Goal: Information Seeking & Learning: Learn about a topic

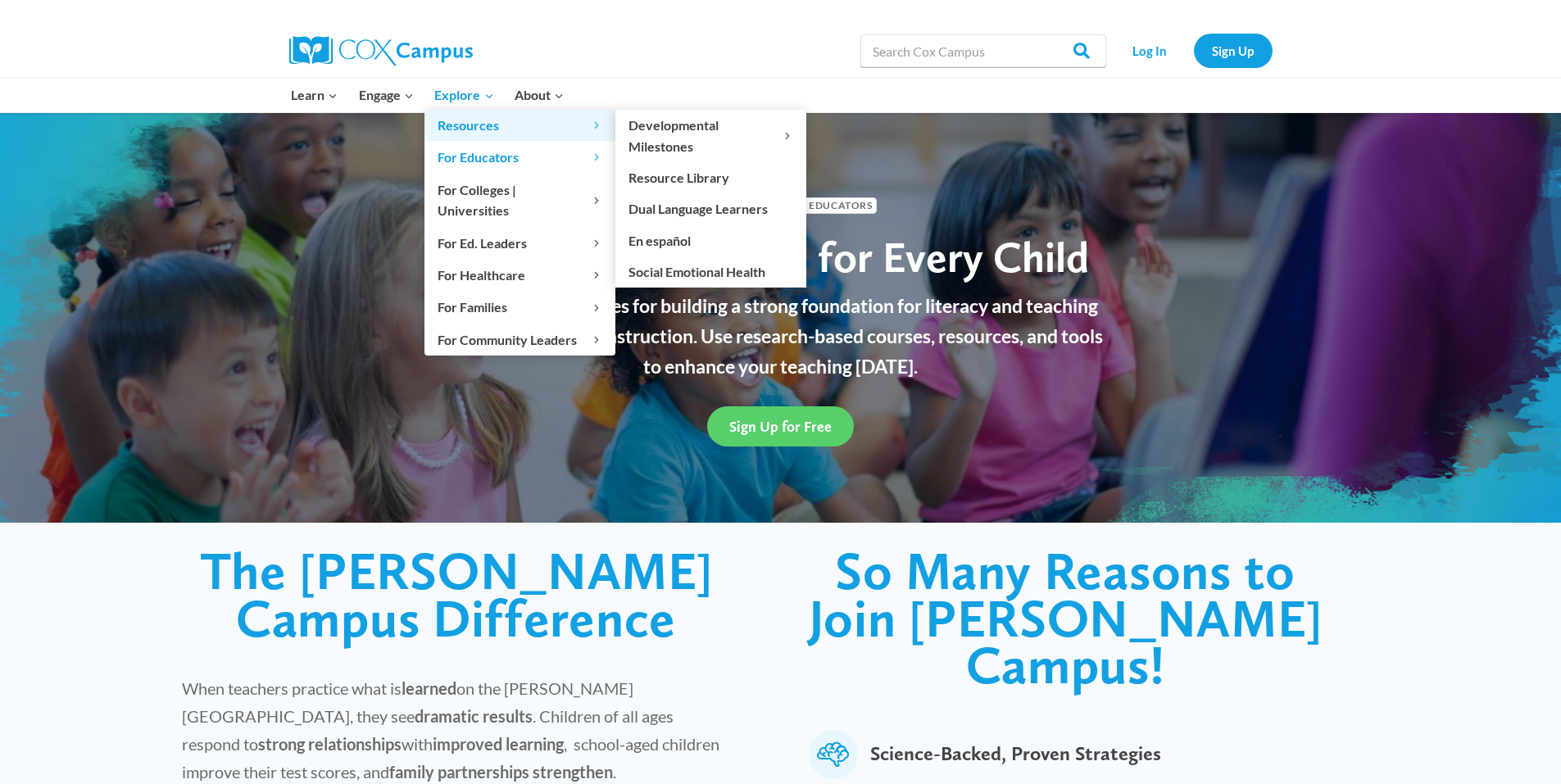
click at [457, 123] on span "Resources Expand" at bounding box center [520, 125] width 165 height 21
click at [691, 175] on link "Resource Library" at bounding box center [711, 177] width 191 height 31
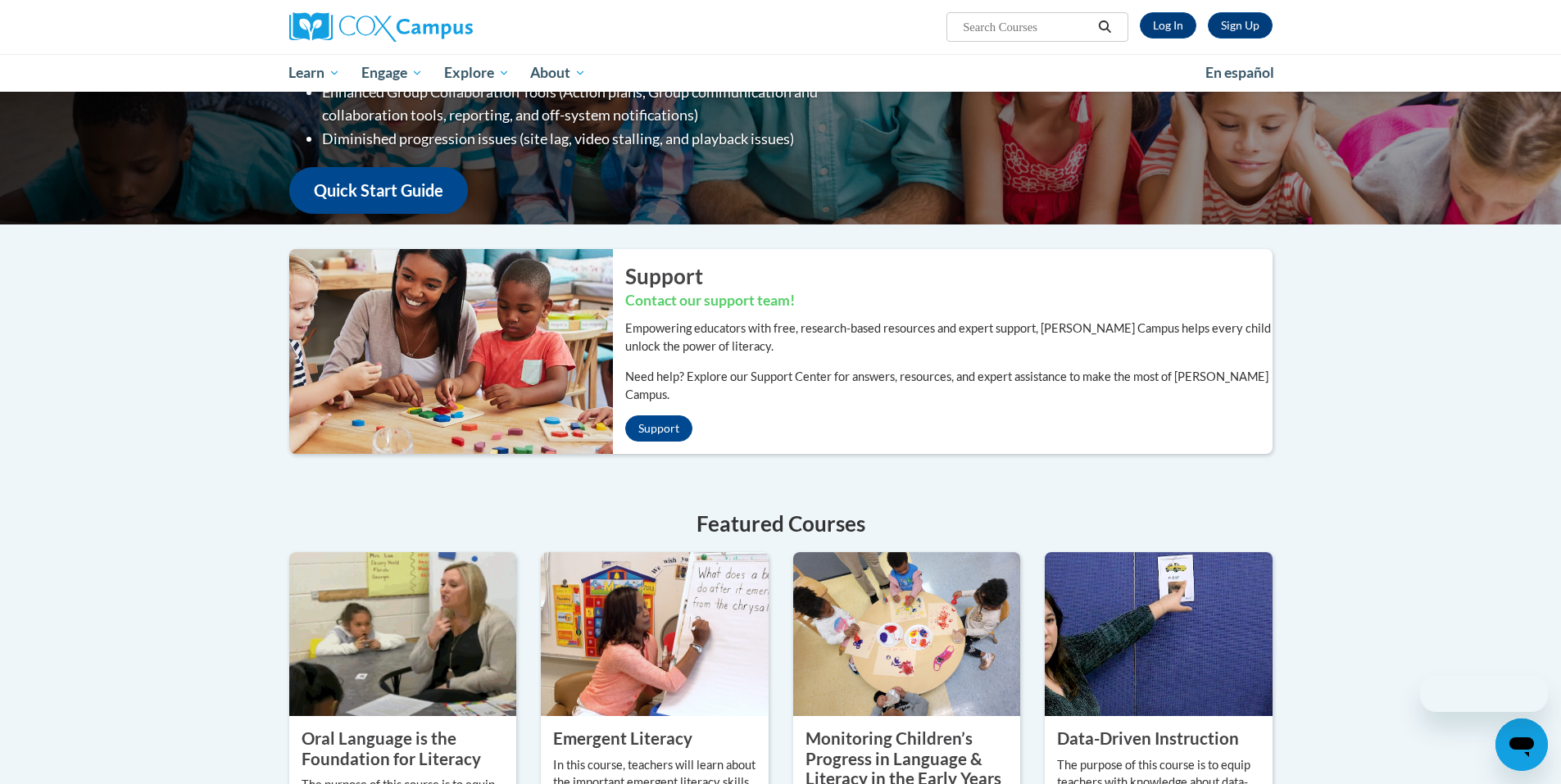
scroll to position [436, 0]
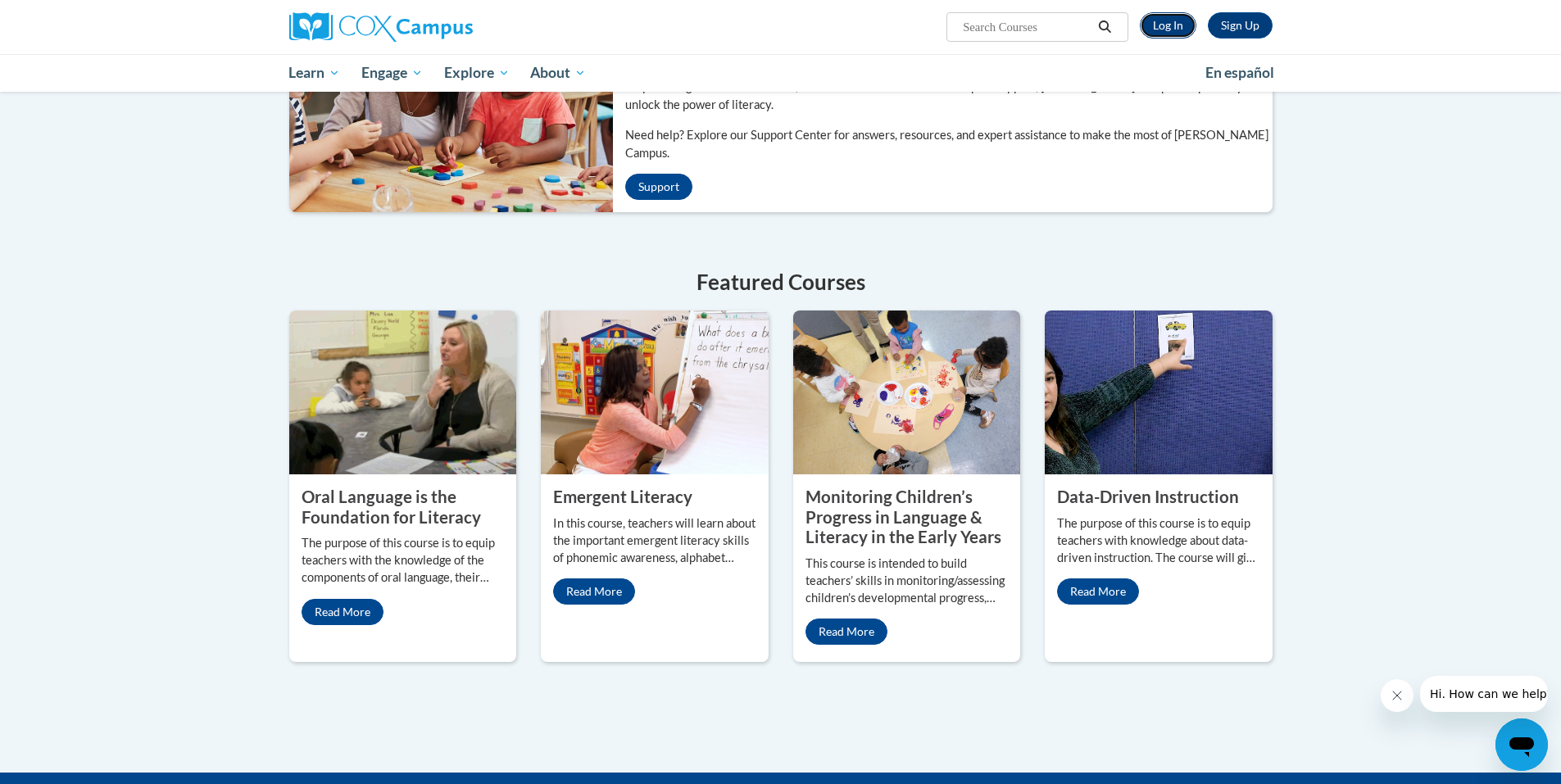
click at [1156, 28] on link "Log In" at bounding box center [1168, 25] width 57 height 26
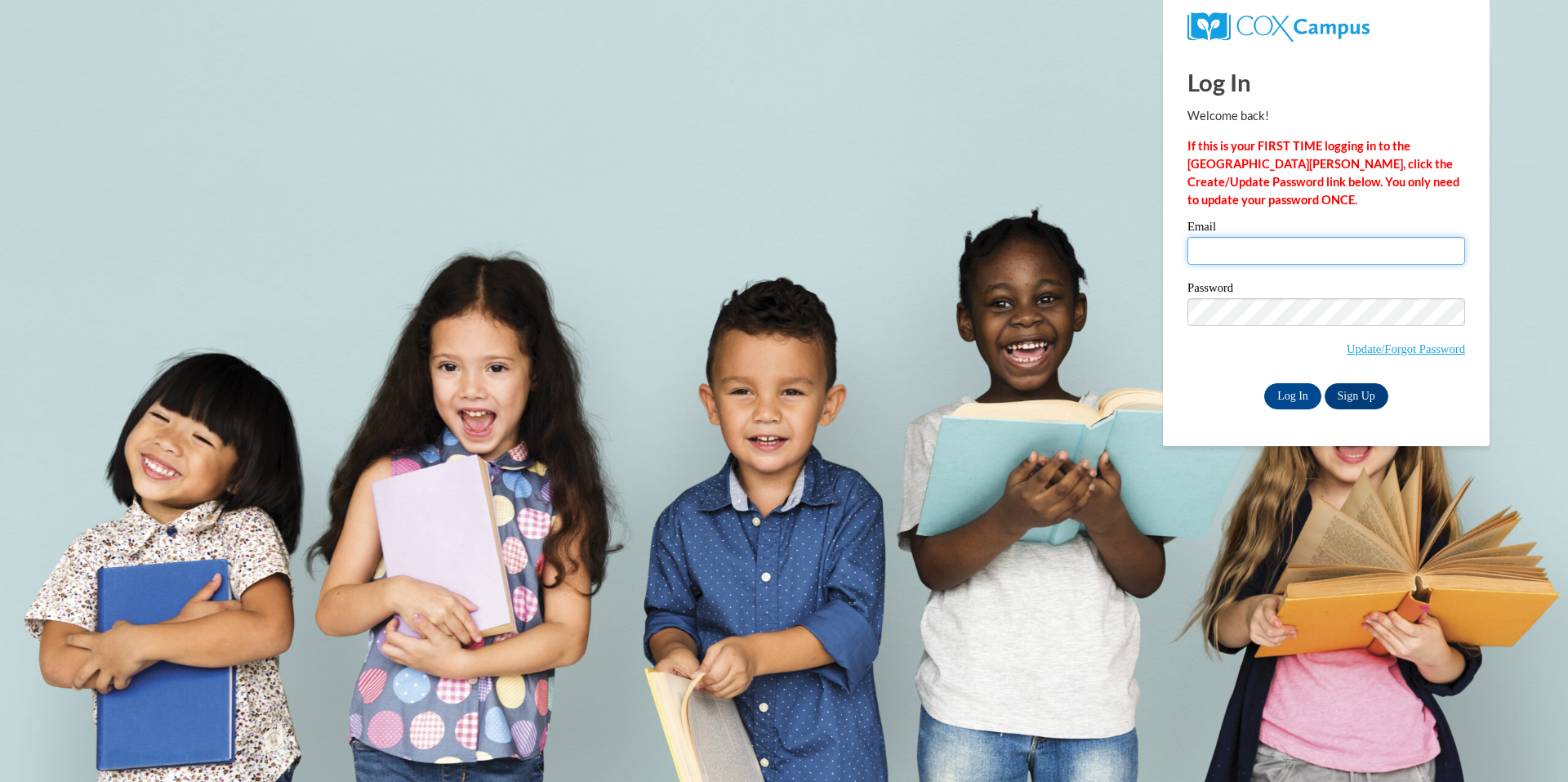
click at [1240, 256] on input "Email" at bounding box center [1326, 251] width 278 height 28
type input "toni.buffordk4kla@gmail.com"
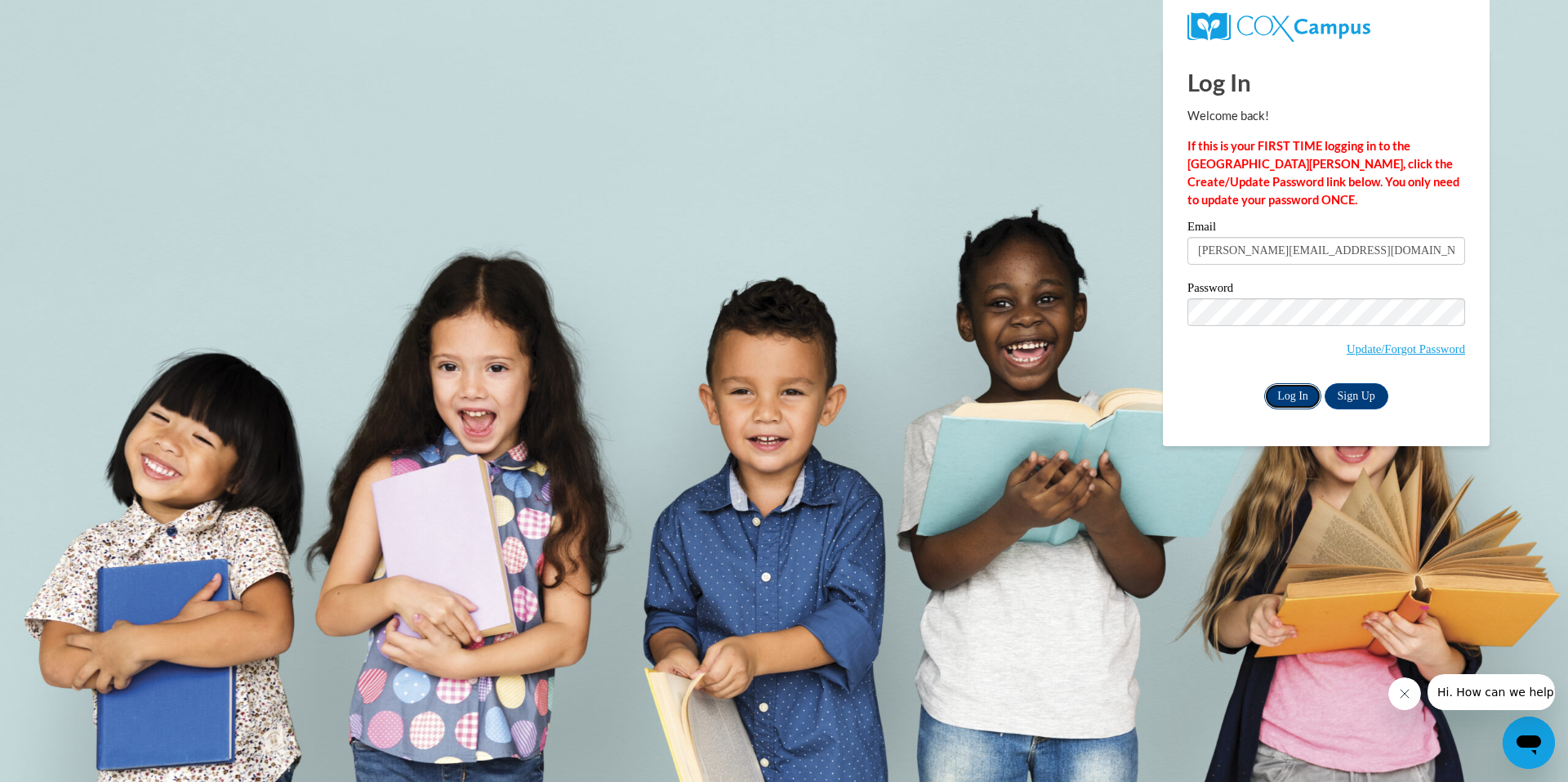
click at [1303, 395] on input "Log In" at bounding box center [1292, 396] width 57 height 26
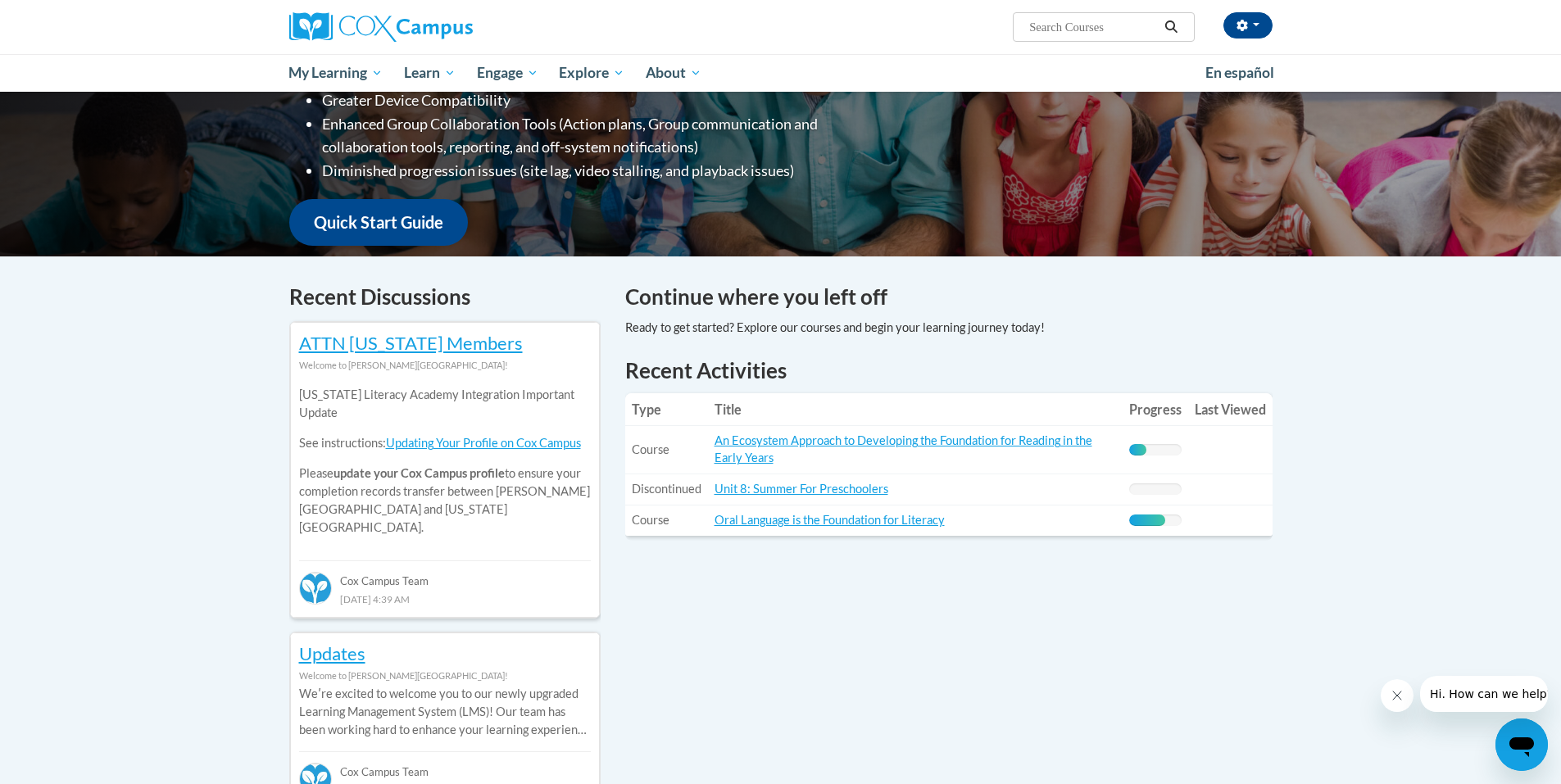
scroll to position [436, 0]
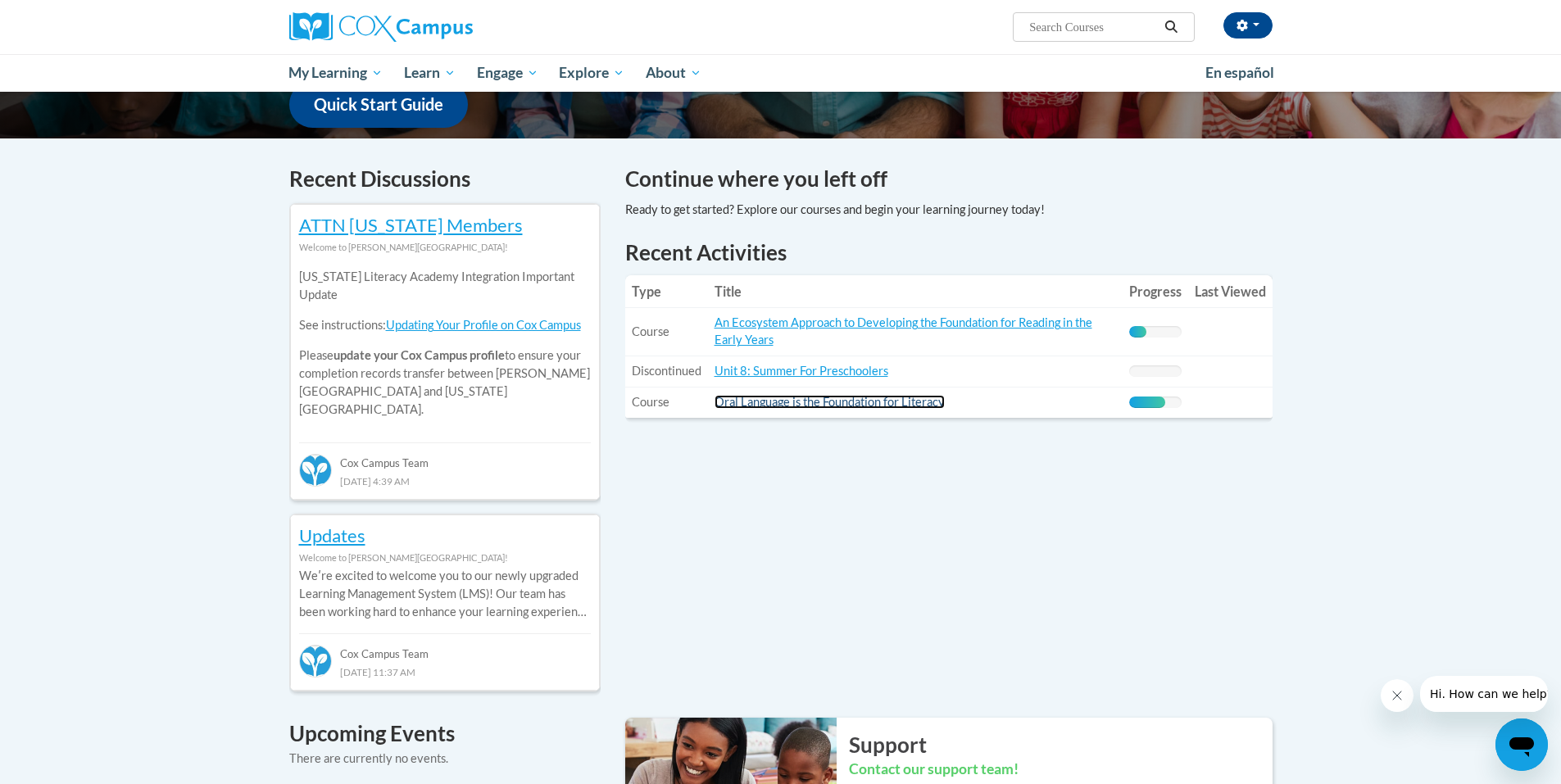
click at [812, 402] on link "Oral Language is the Foundation for Literacy" at bounding box center [829, 401] width 230 height 14
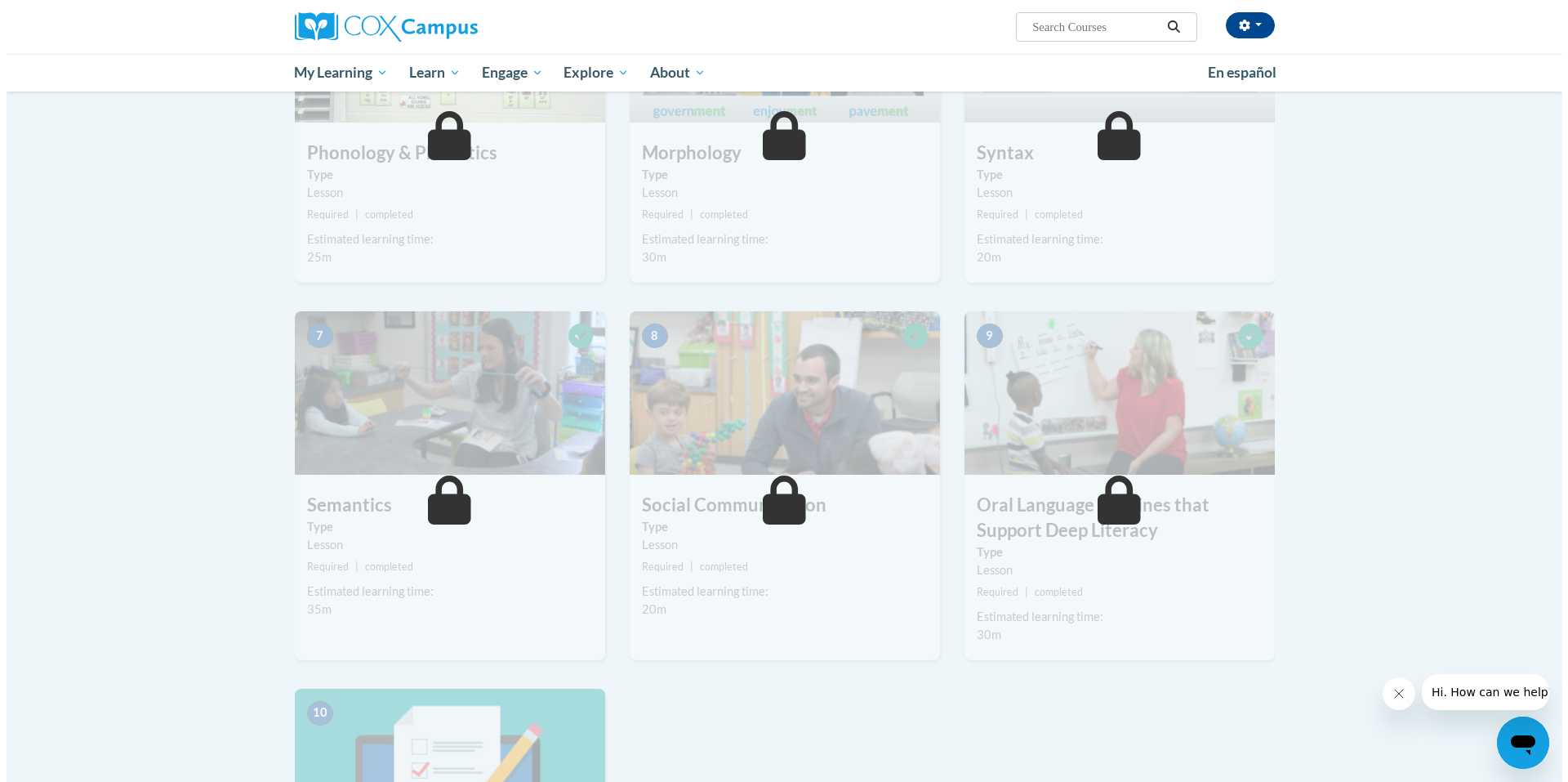
scroll to position [218, 0]
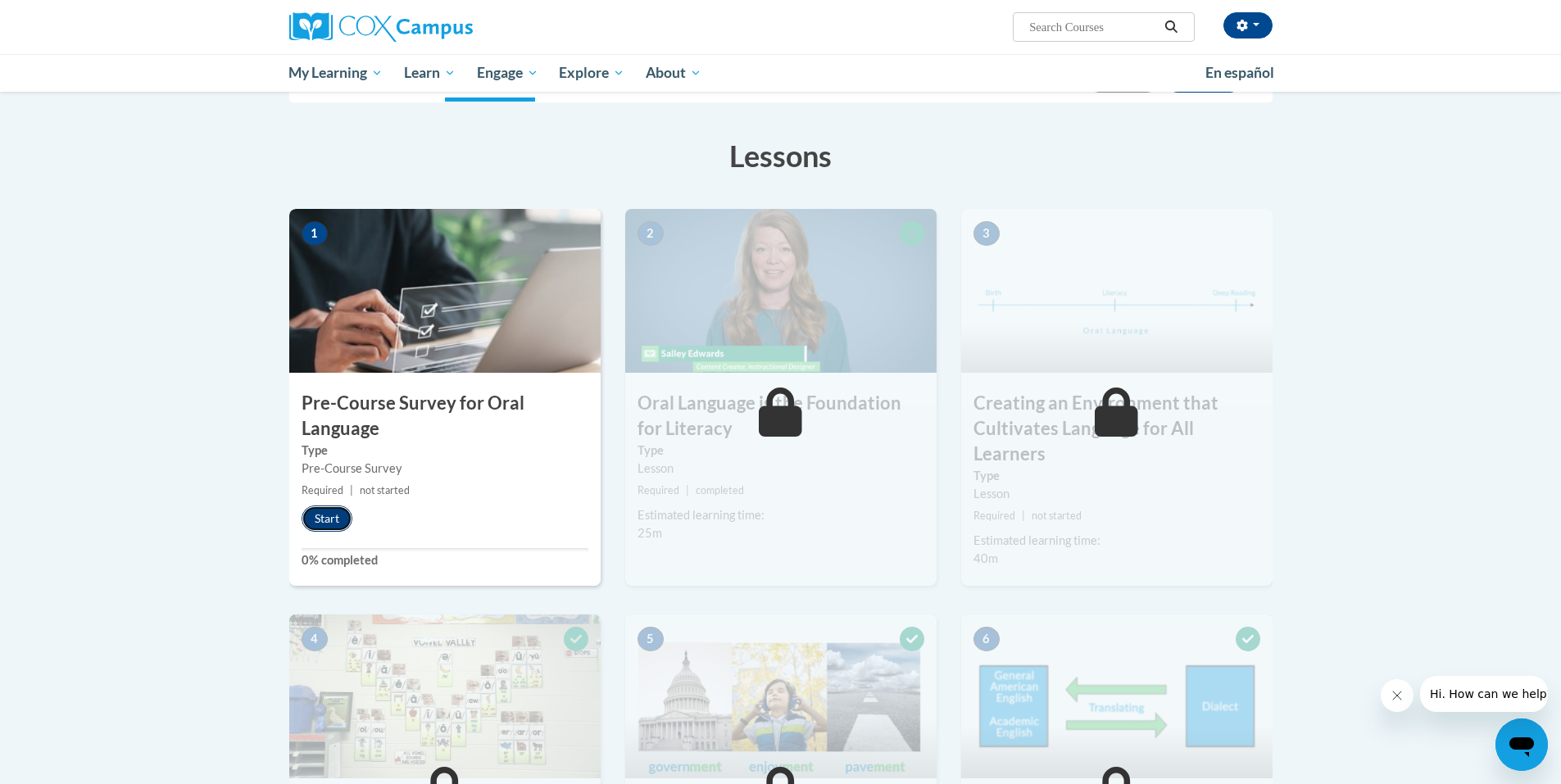
click at [327, 507] on button "Start" at bounding box center [327, 518] width 51 height 26
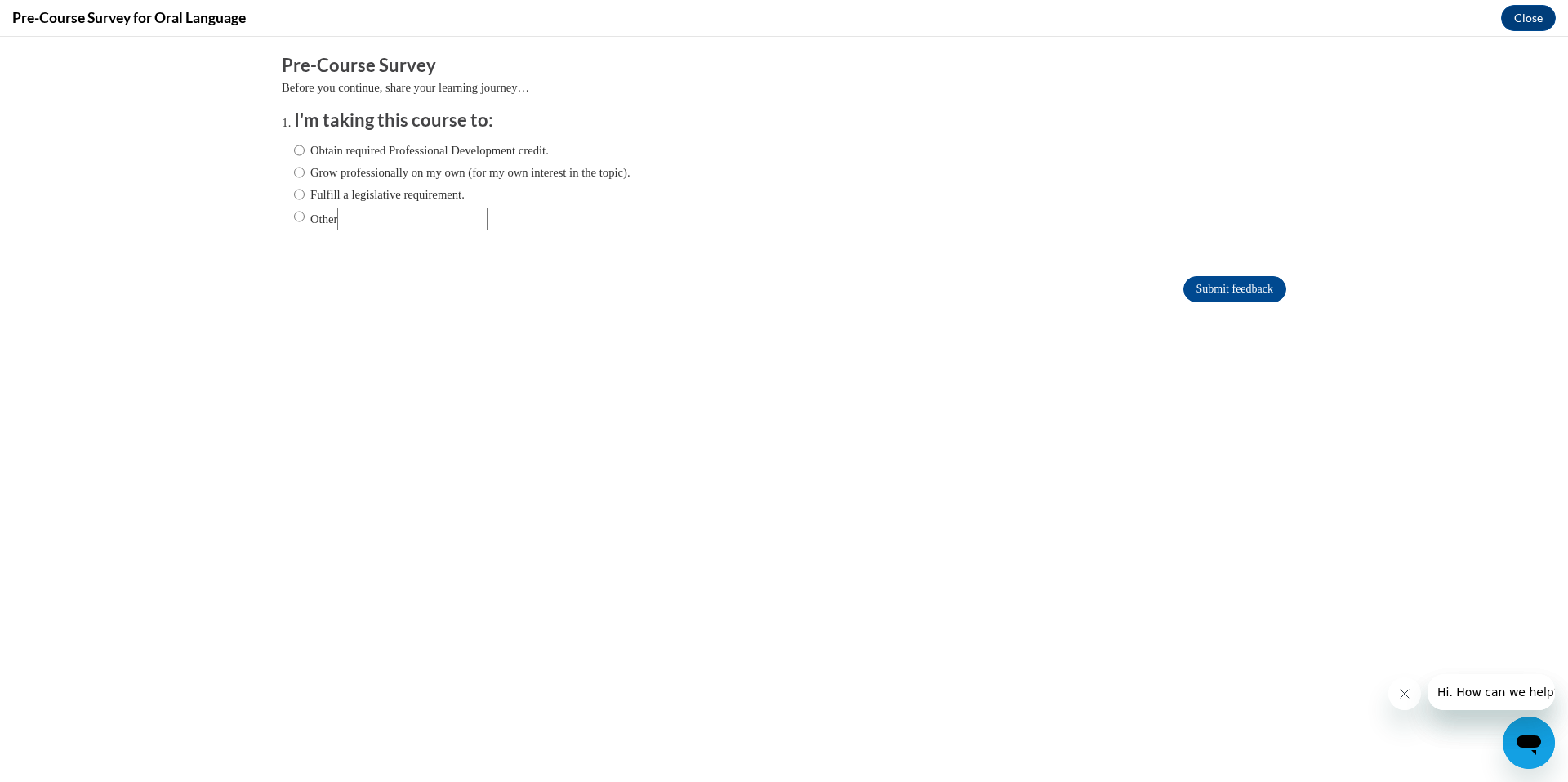
scroll to position [0, 0]
click at [294, 150] on input "Obtain required Professional Development credit." at bounding box center [299, 150] width 11 height 18
radio input "true"
click at [294, 174] on input "Grow professionally on my own (for my own interest in the topic)." at bounding box center [299, 172] width 11 height 18
radio input "true"
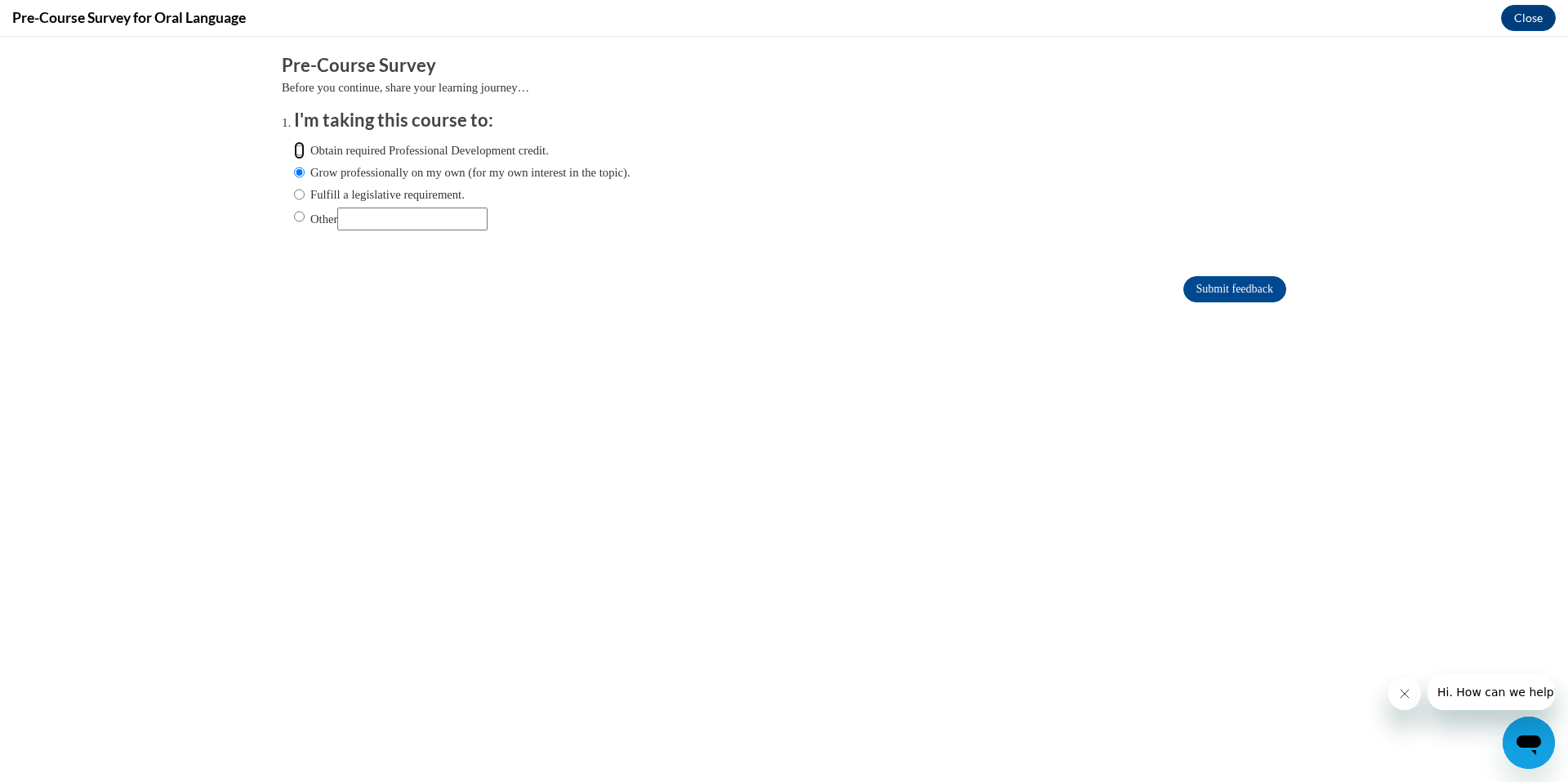
click at [294, 142] on input "Obtain required Professional Development credit." at bounding box center [299, 150] width 11 height 18
radio input "true"
click at [1194, 284] on input "Submit feedback" at bounding box center [1234, 289] width 103 height 26
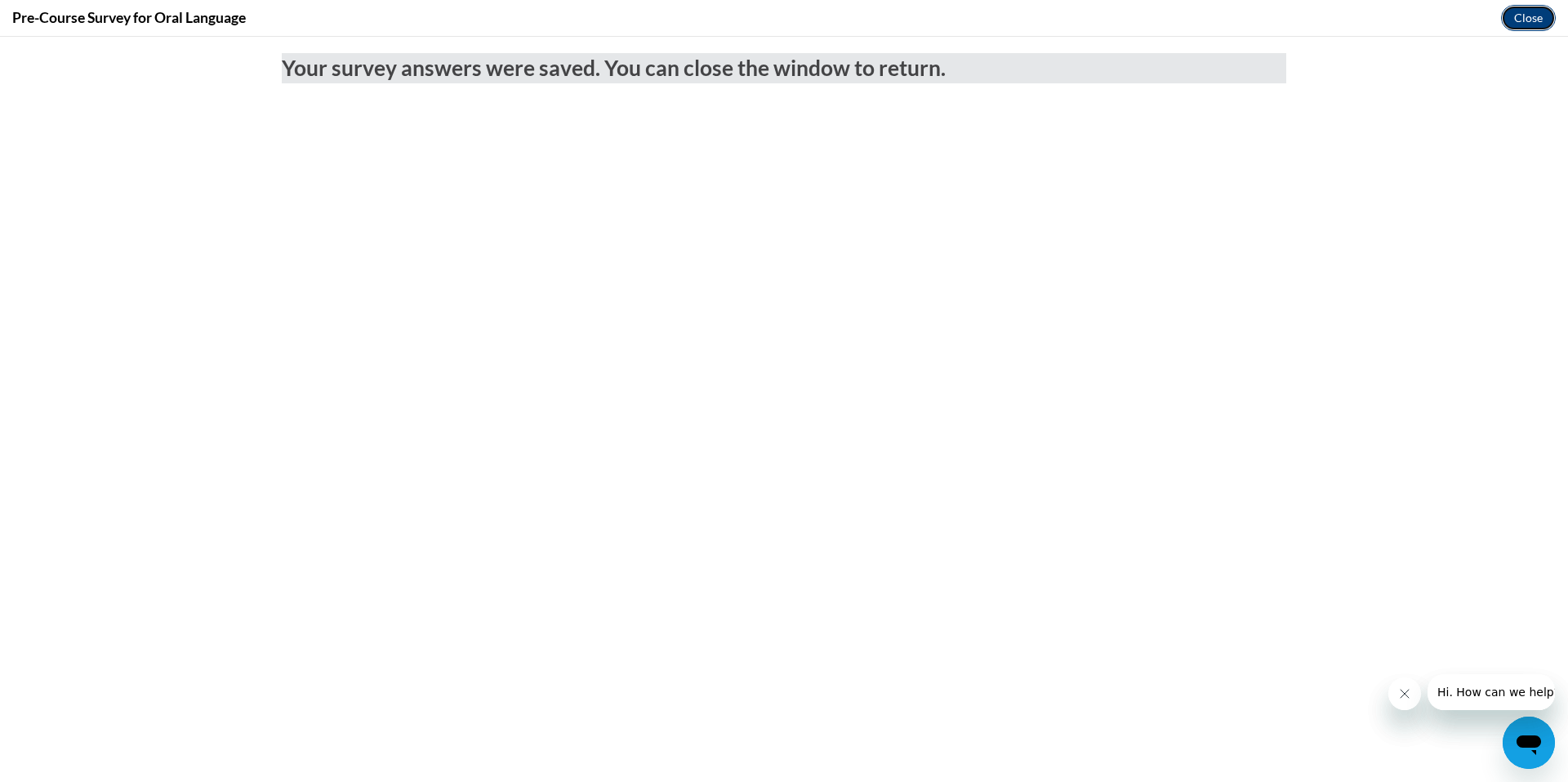
click at [1516, 11] on button "Close" at bounding box center [1528, 18] width 55 height 26
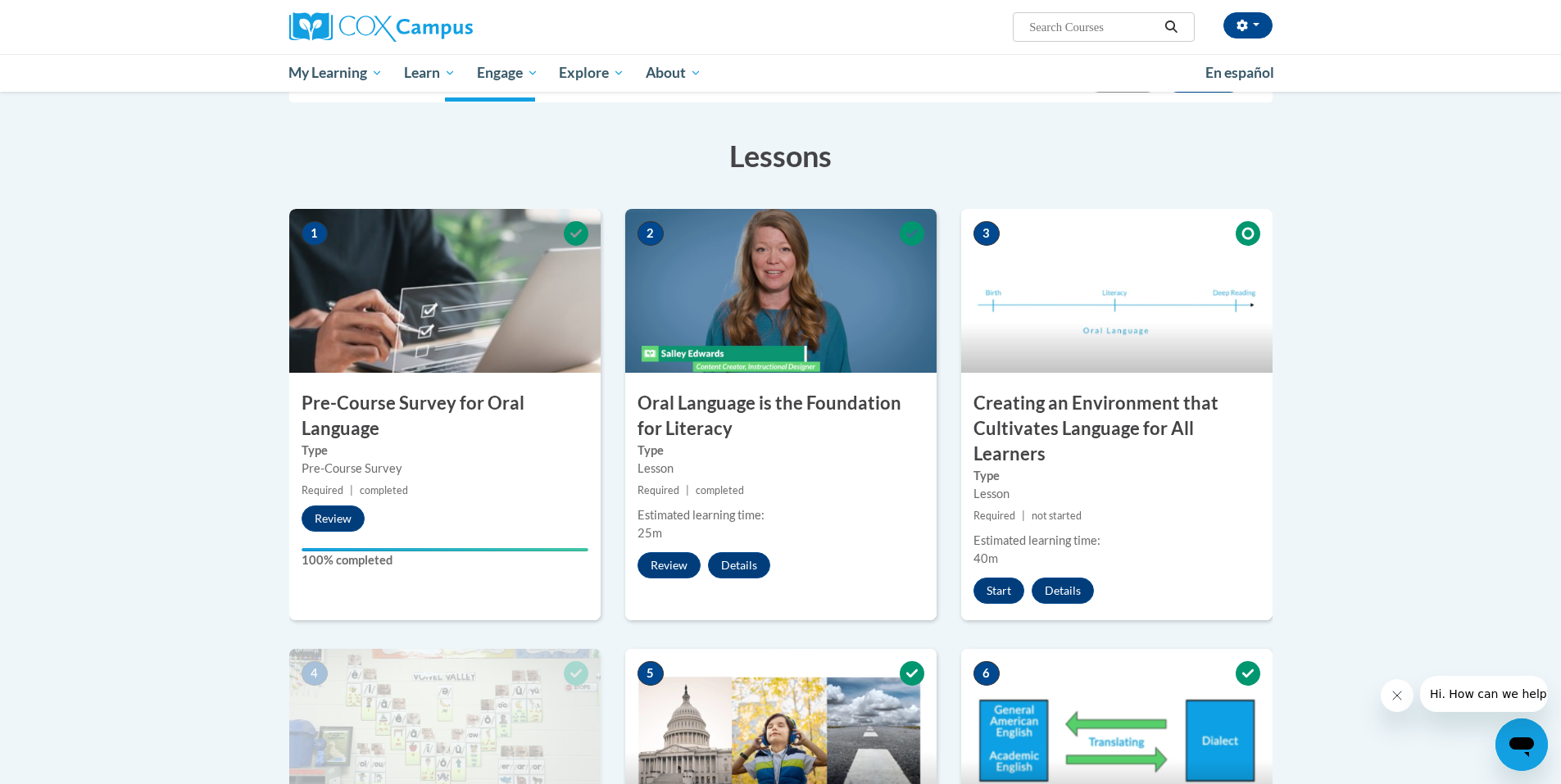
click at [790, 296] on img at bounding box center [781, 291] width 312 height 164
click at [755, 561] on button "Details" at bounding box center [739, 565] width 62 height 26
click at [806, 340] on img at bounding box center [781, 291] width 312 height 164
click at [789, 408] on h3 "Oral Language is the Foundation for Literacy" at bounding box center [781, 415] width 312 height 51
click at [731, 560] on button "Details" at bounding box center [739, 565] width 62 height 26
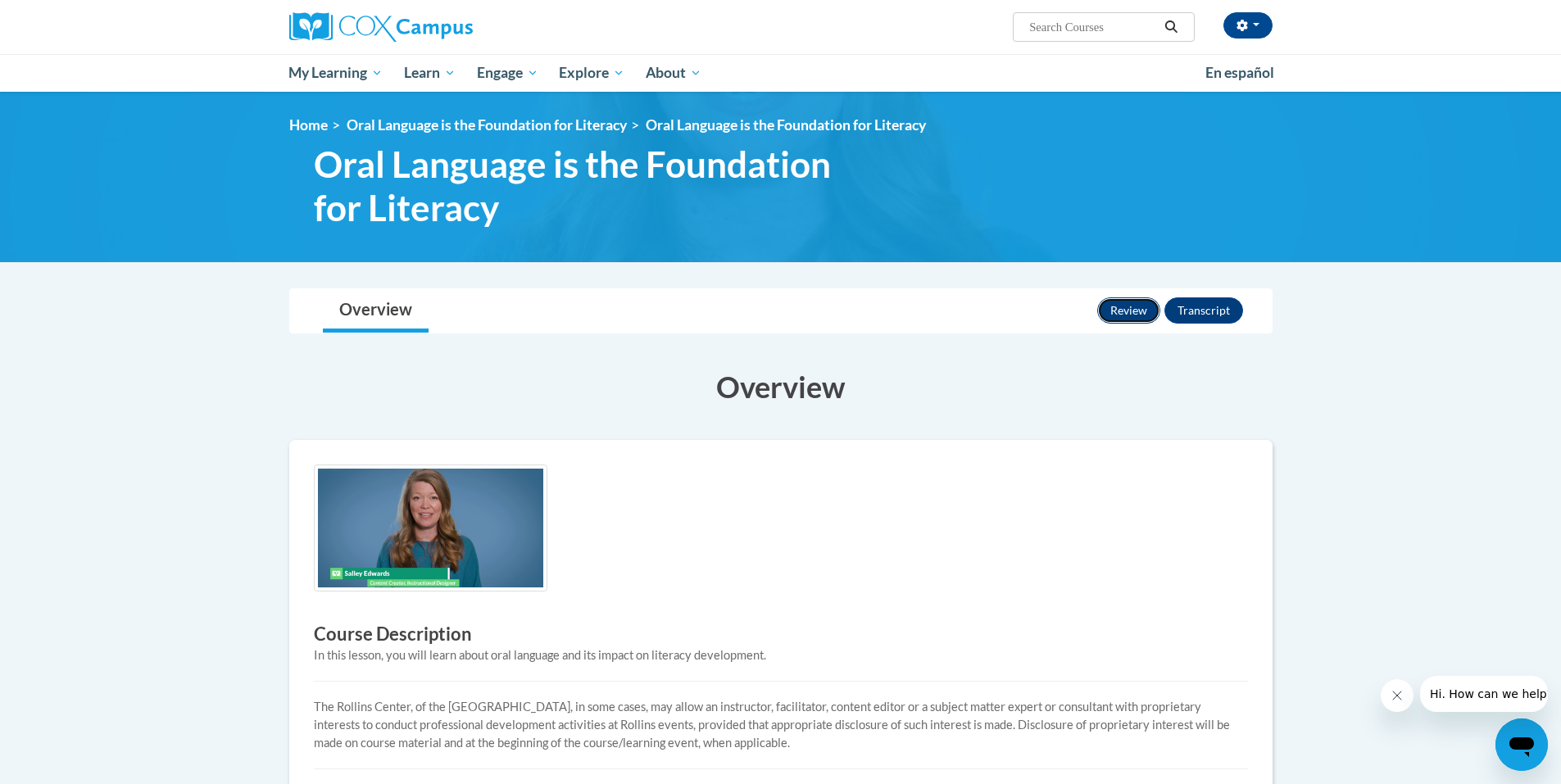
click at [1125, 314] on button "Review" at bounding box center [1128, 311] width 63 height 26
click at [458, 534] on img at bounding box center [431, 527] width 234 height 127
click at [1134, 310] on button "Review" at bounding box center [1128, 311] width 63 height 26
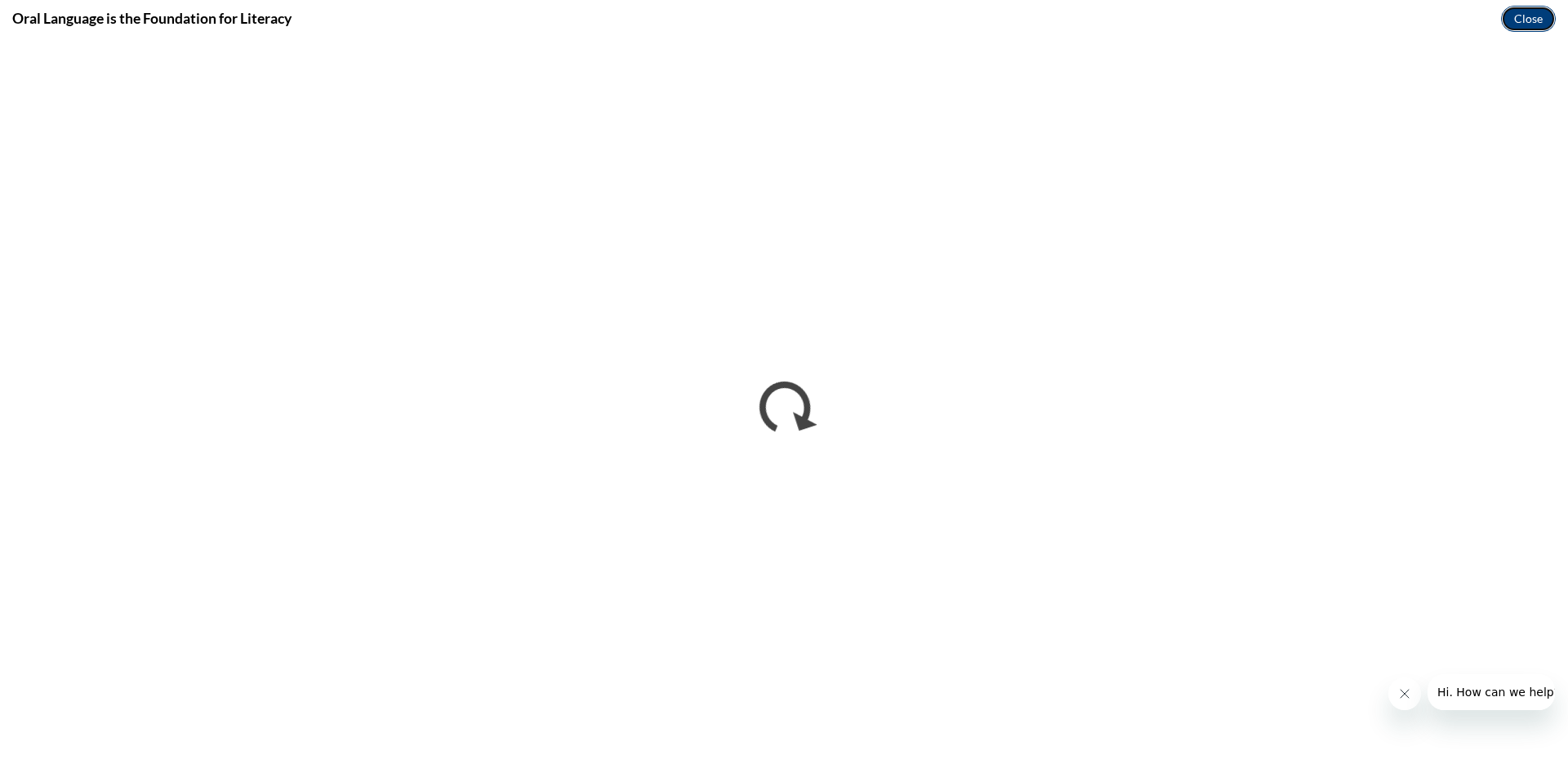
click at [1532, 29] on button "Close" at bounding box center [1528, 19] width 55 height 26
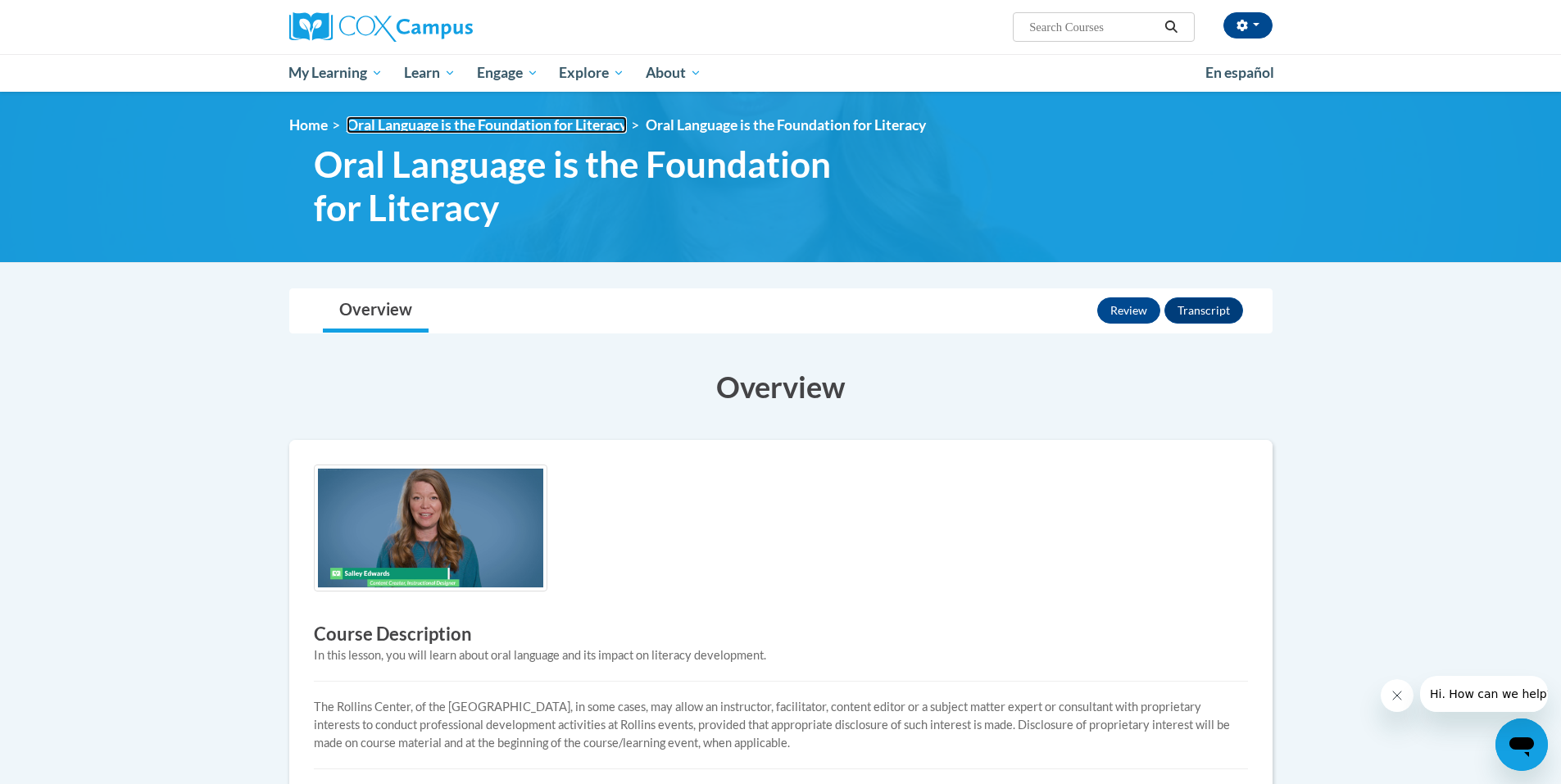
click at [484, 124] on link "Oral Language is the Foundation for Literacy" at bounding box center [487, 124] width 280 height 17
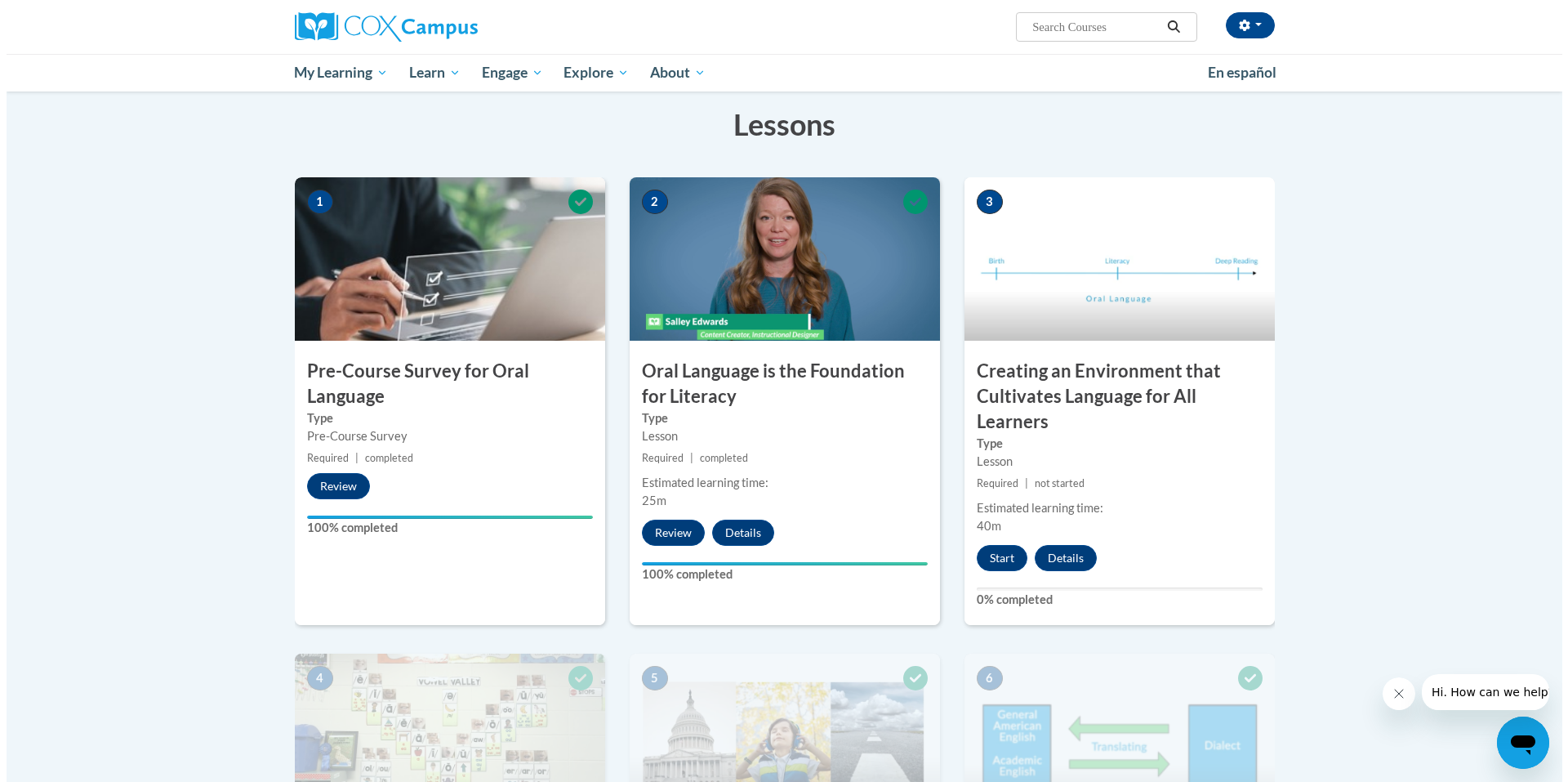
scroll to position [218, 0]
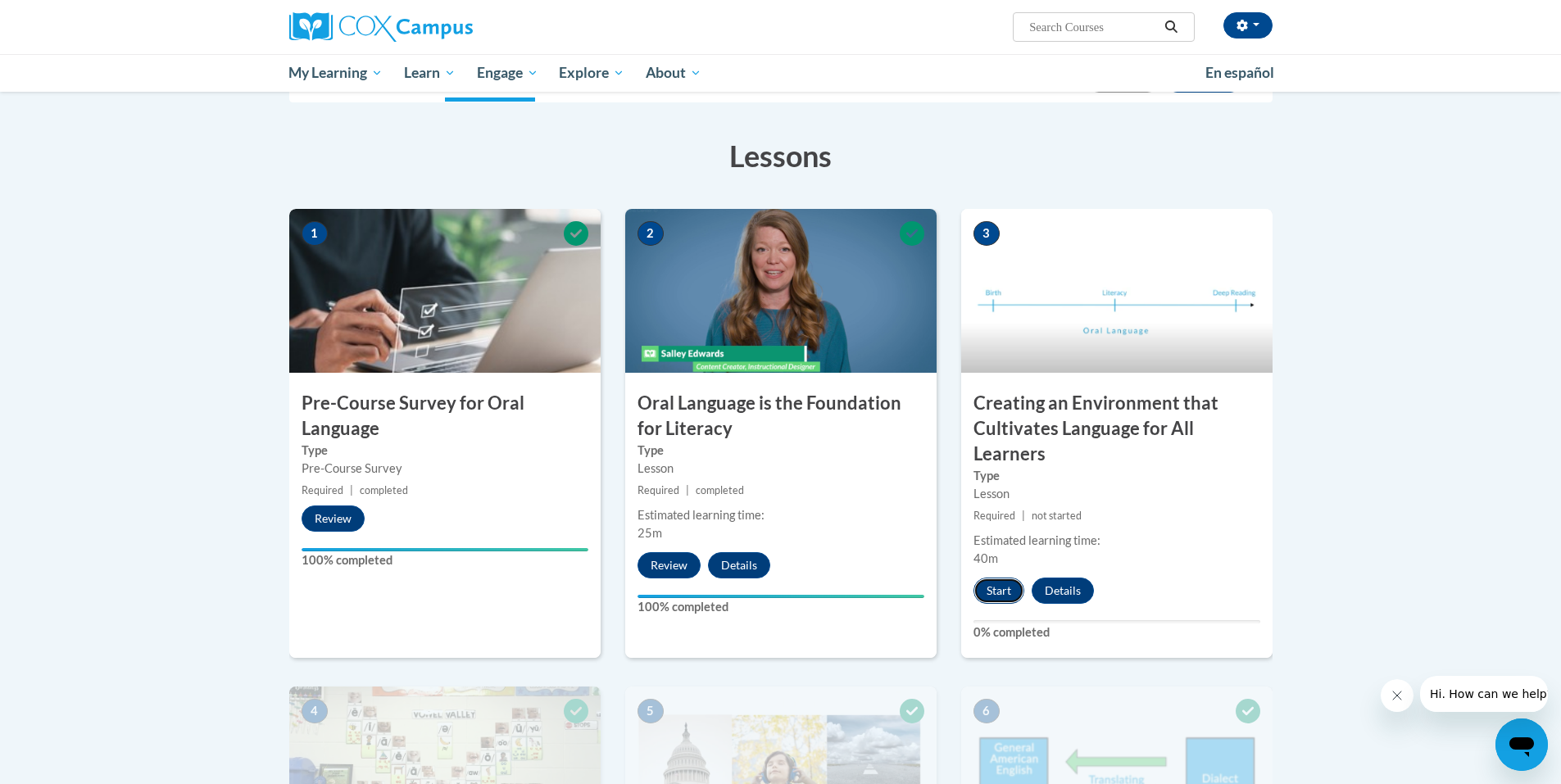
click at [993, 592] on button "Start" at bounding box center [998, 590] width 51 height 26
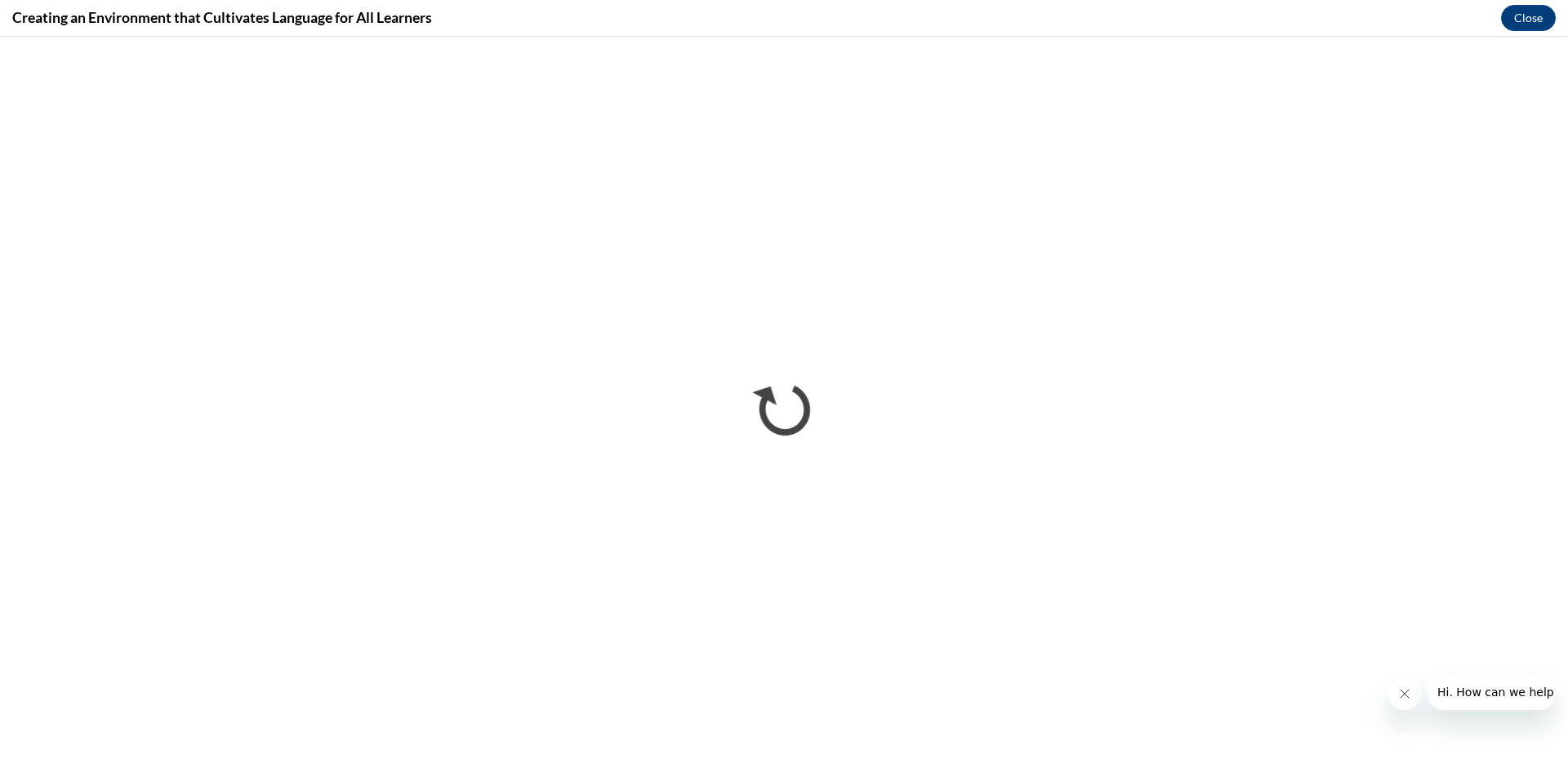
scroll to position [0, 0]
drag, startPoint x: 435, startPoint y: 19, endPoint x: 0, endPoint y: 10, distance: 435.1
click at [0, 10] on div "Creating an Environment that Cultivates Language for All Learners Close" at bounding box center [784, 18] width 1568 height 37
copy h4 "Creating an Environment that Cultivates Language for All Learners"
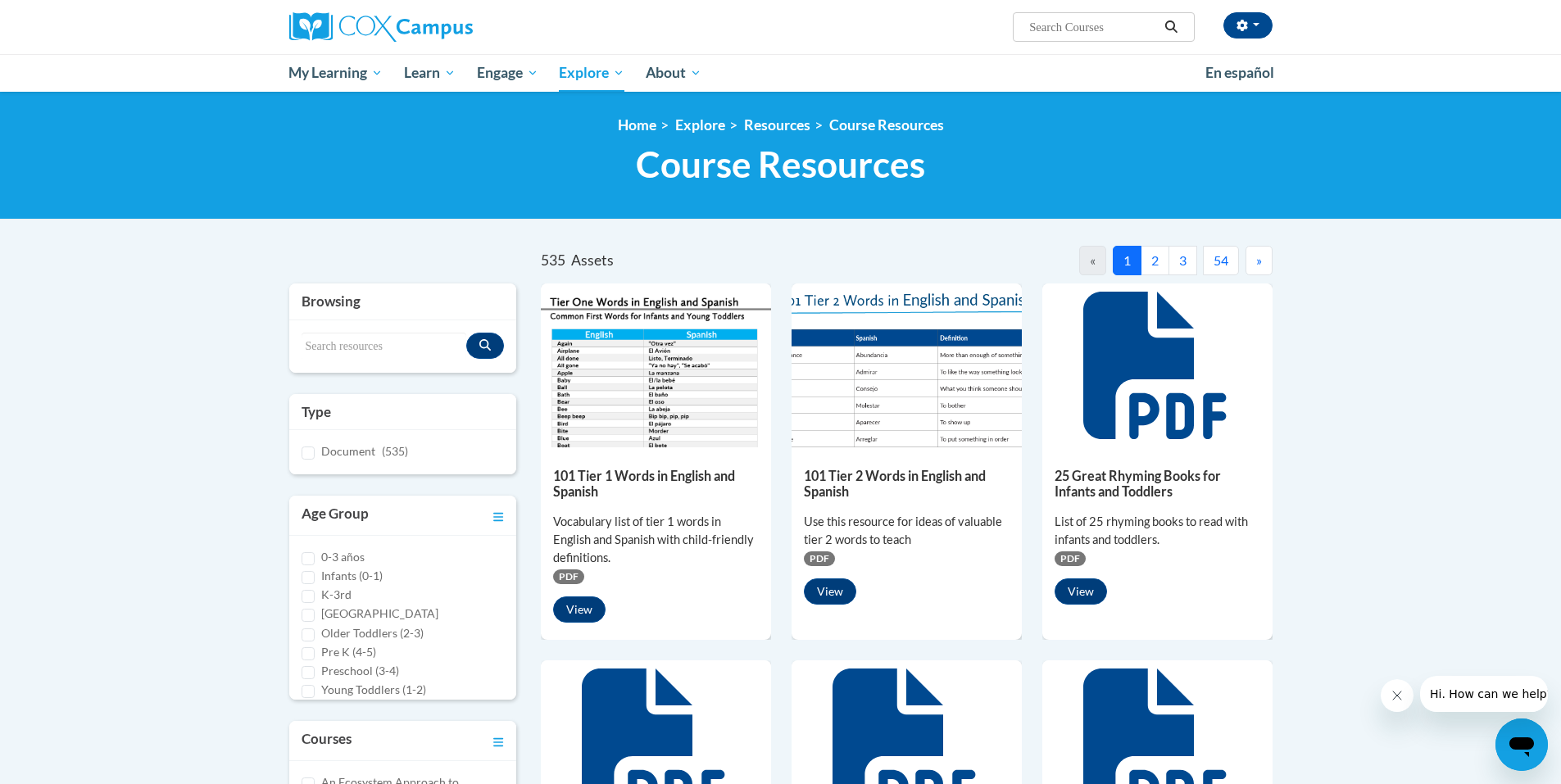
click at [886, 302] on img at bounding box center [906, 366] width 230 height 164
click at [830, 589] on button "View" at bounding box center [829, 591] width 52 height 26
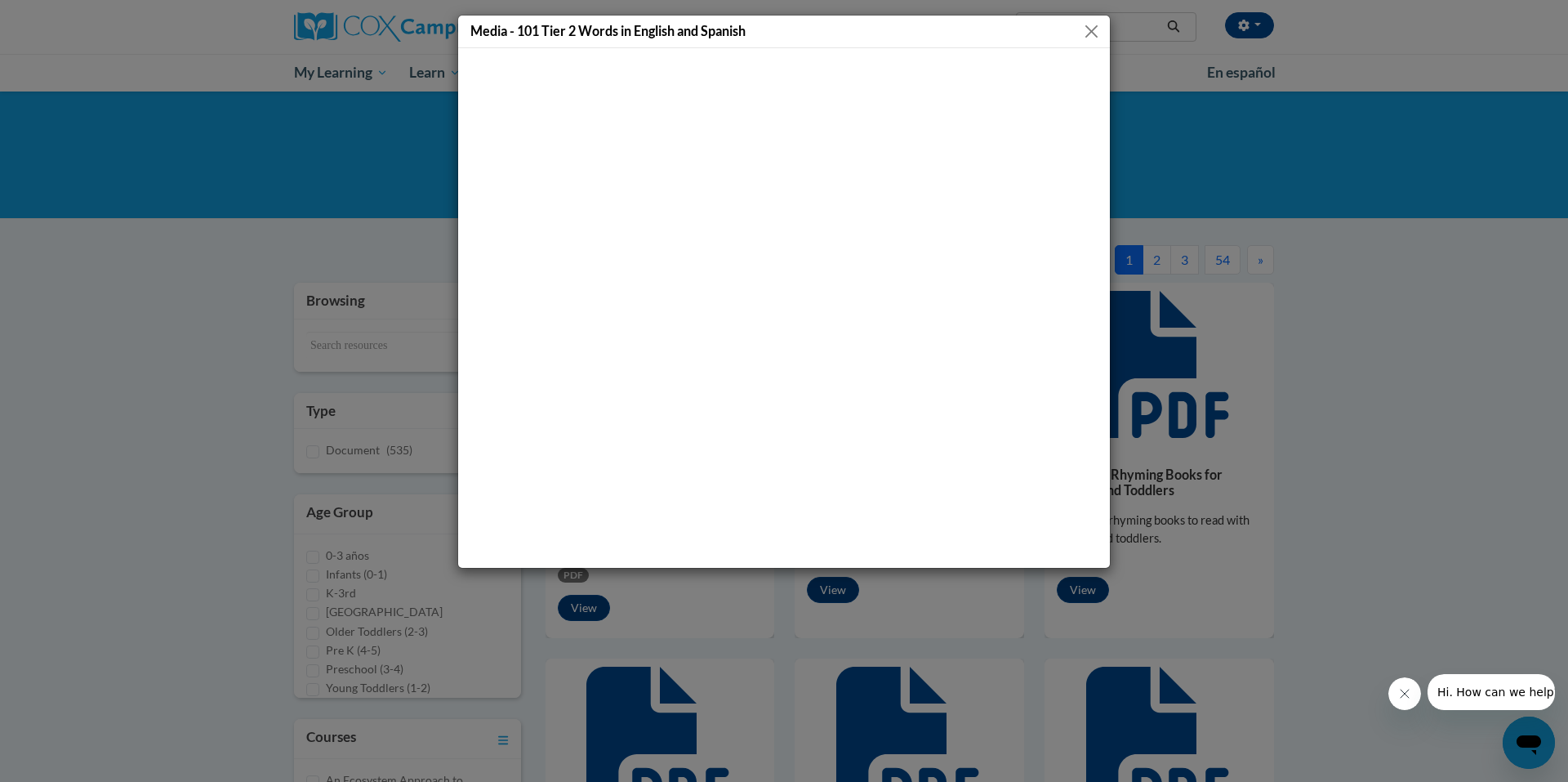
click at [1092, 27] on button "Close" at bounding box center [1092, 31] width 21 height 21
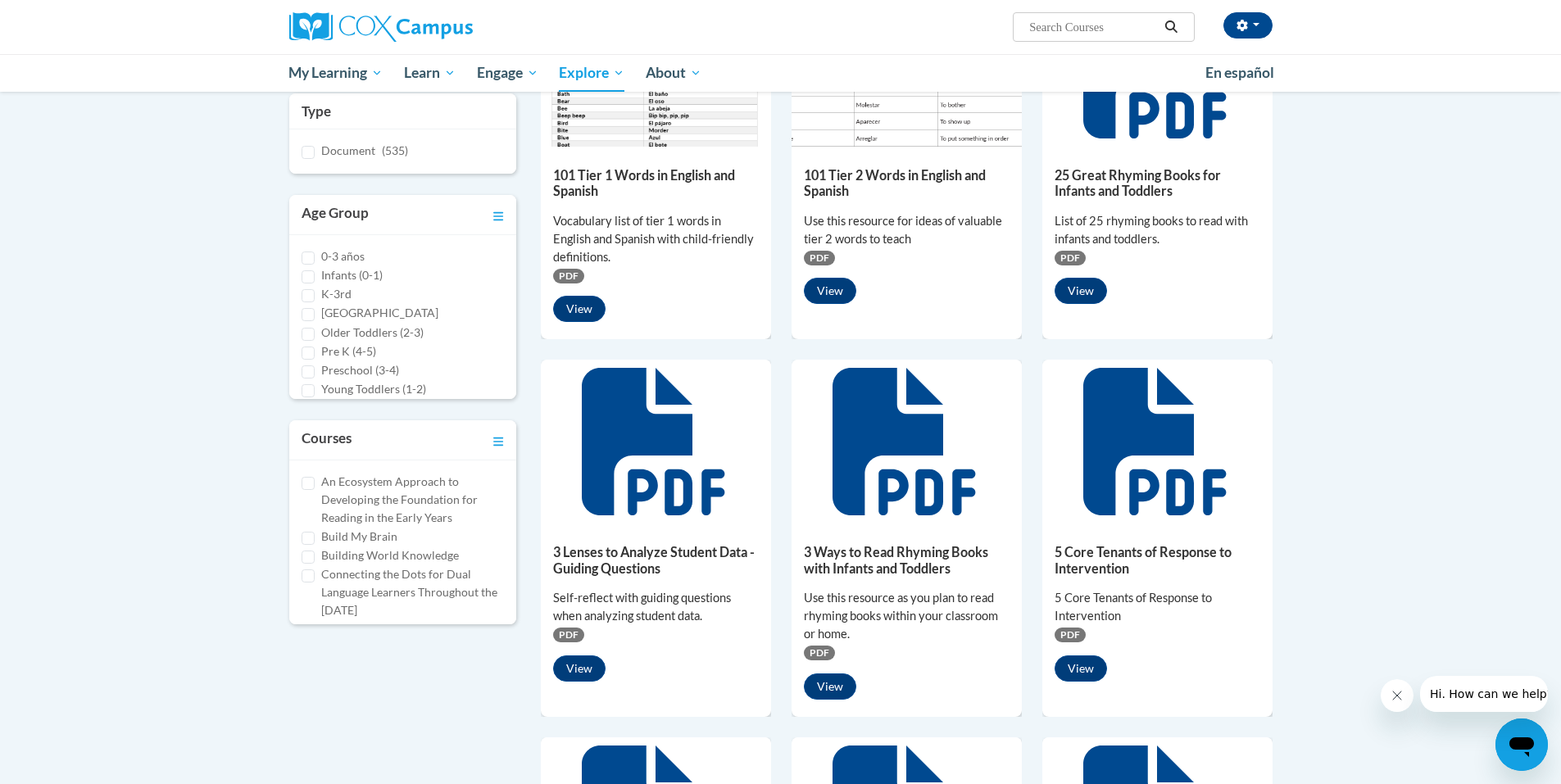
scroll to position [436, 0]
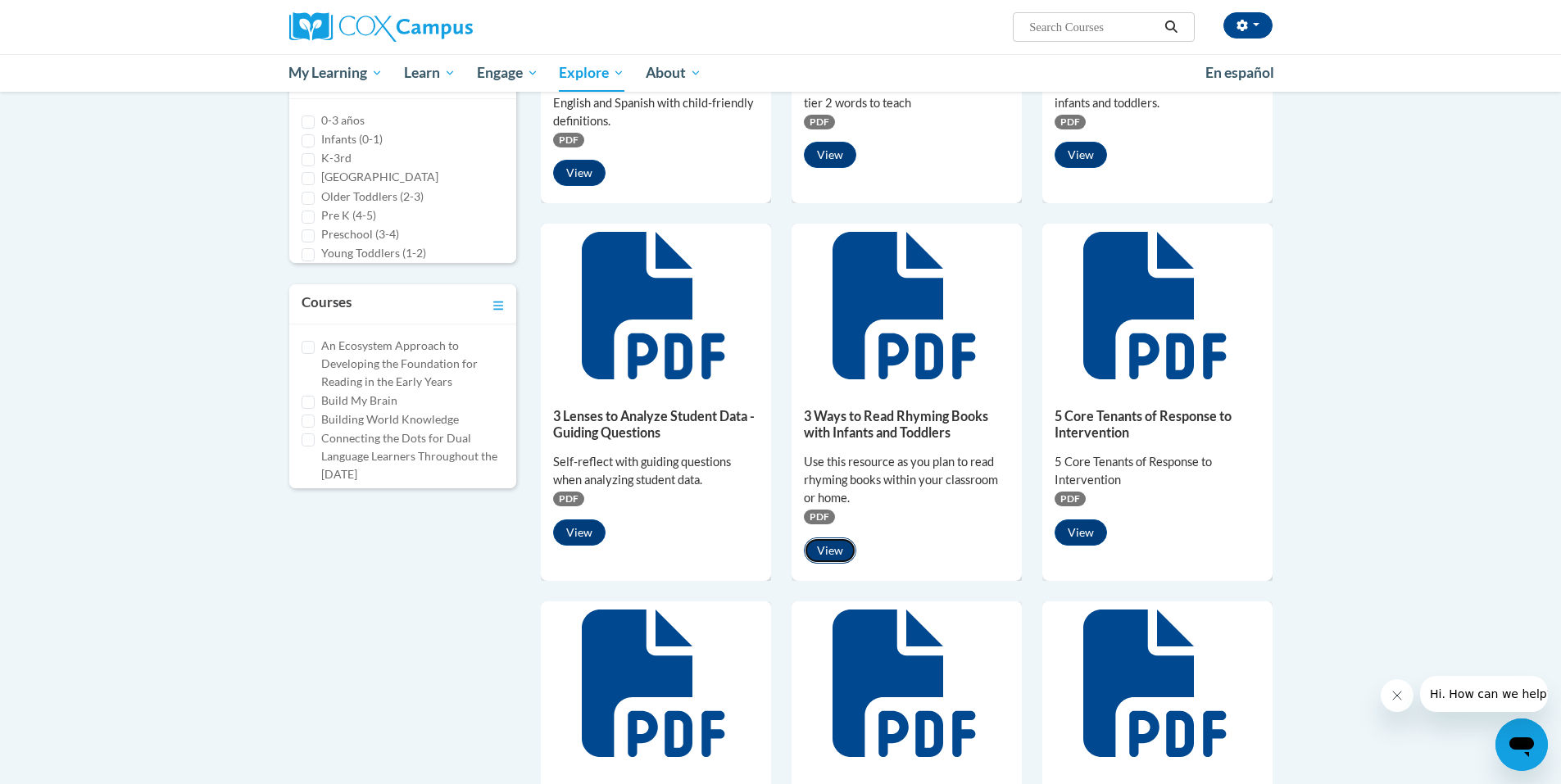
click at [821, 557] on button "View" at bounding box center [829, 550] width 52 height 26
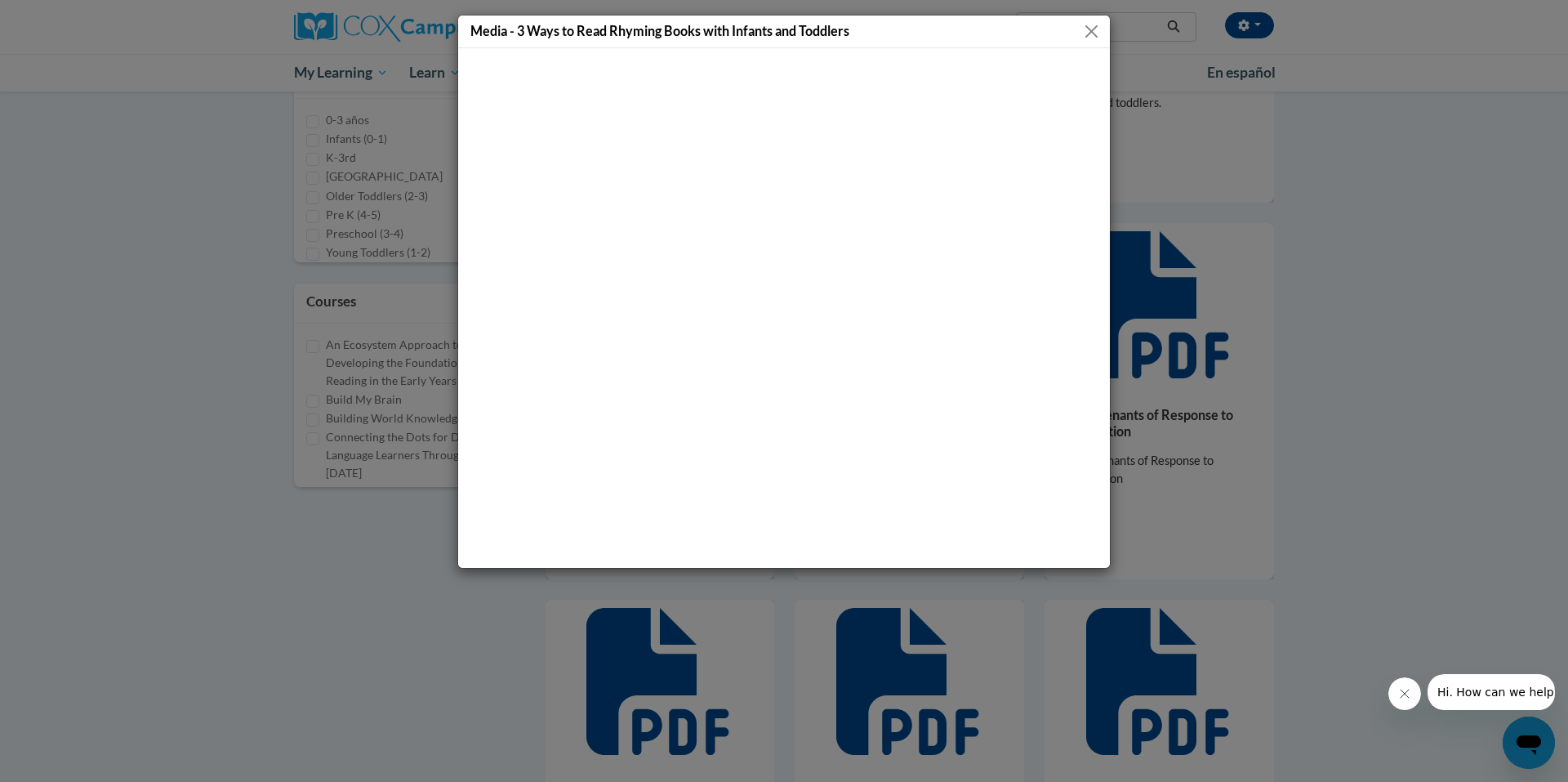
click at [1087, 41] on button "Close" at bounding box center [1092, 31] width 21 height 21
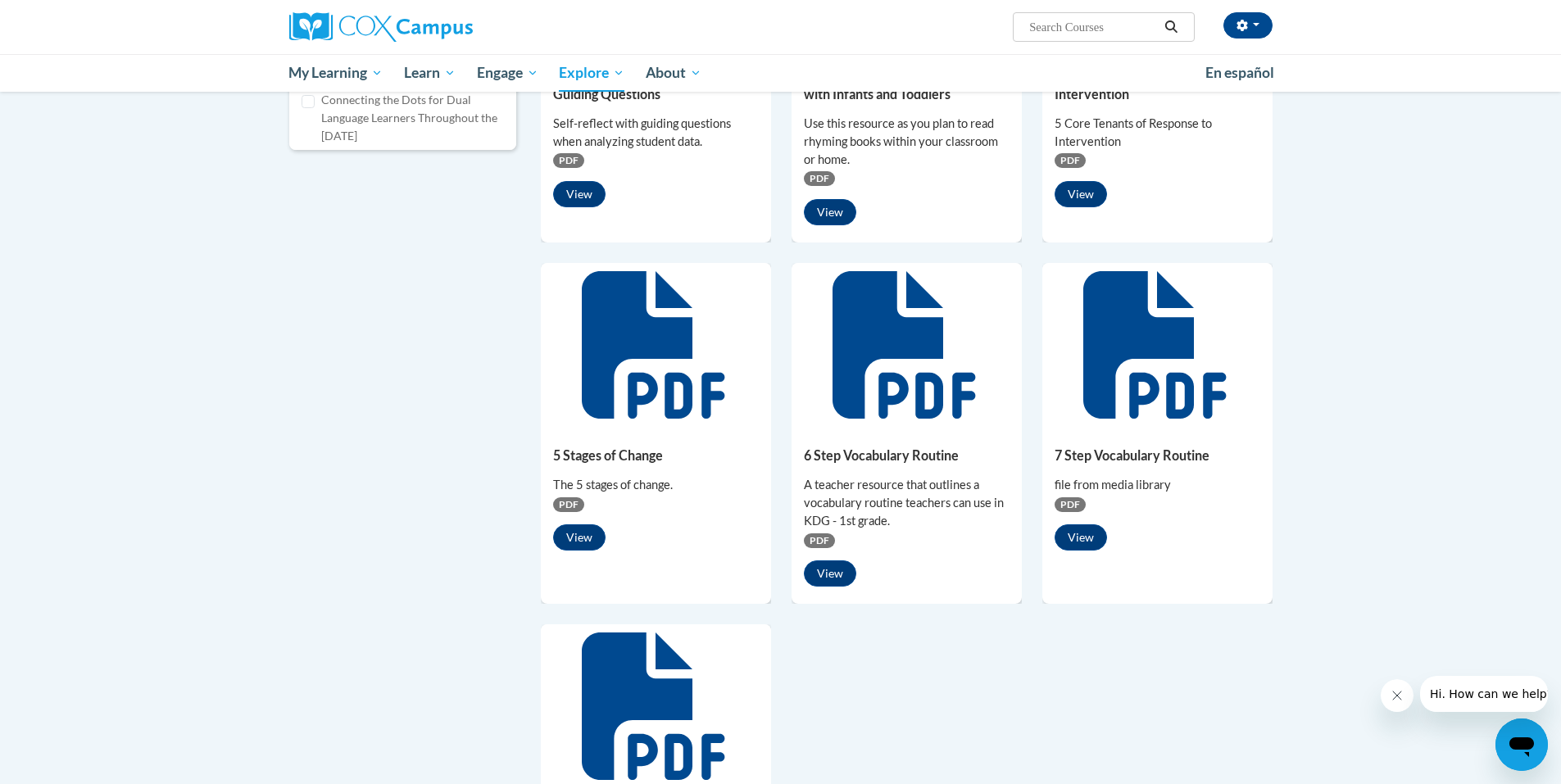
scroll to position [874, 0]
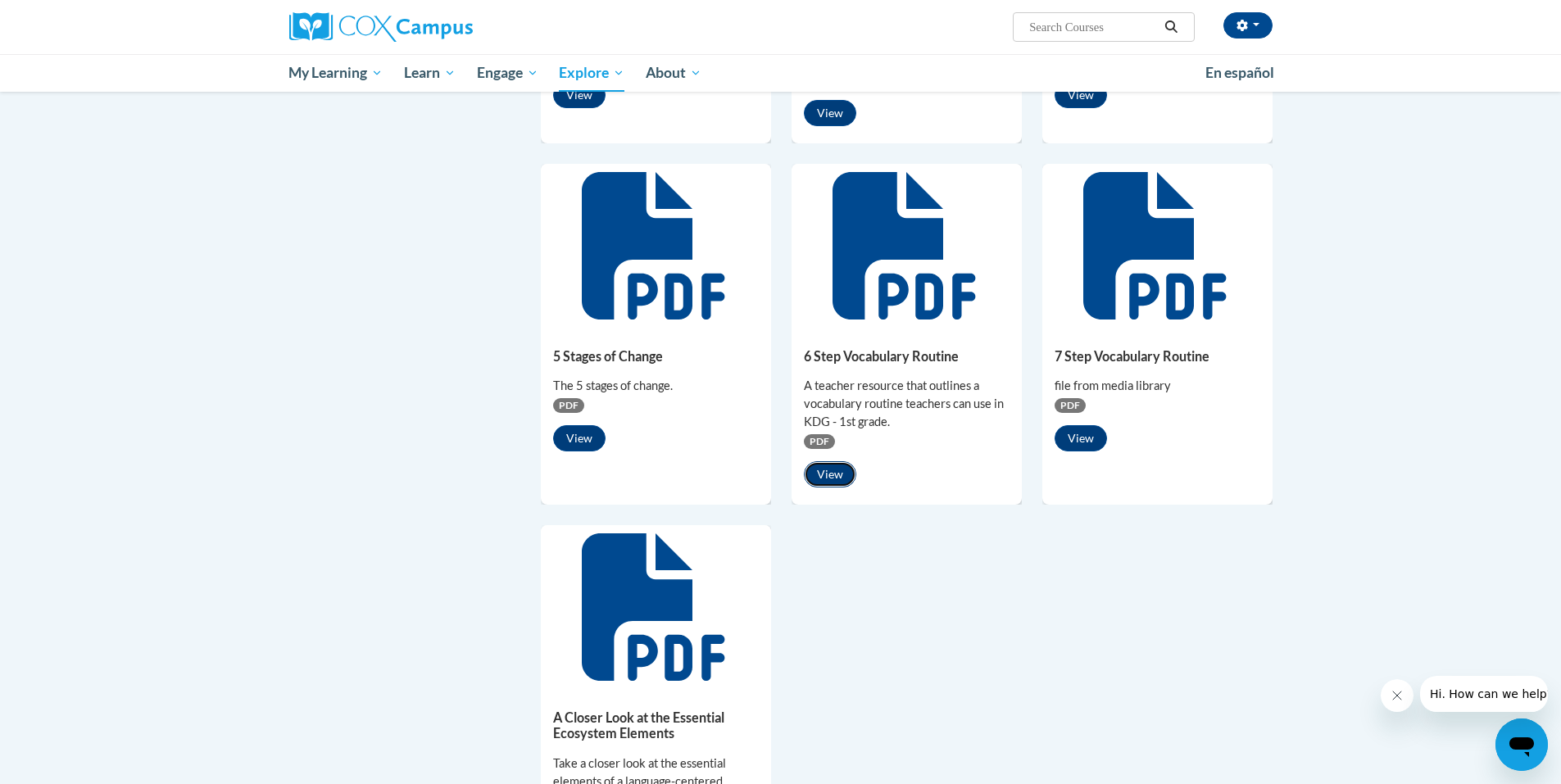
click at [821, 477] on button "View" at bounding box center [829, 474] width 52 height 26
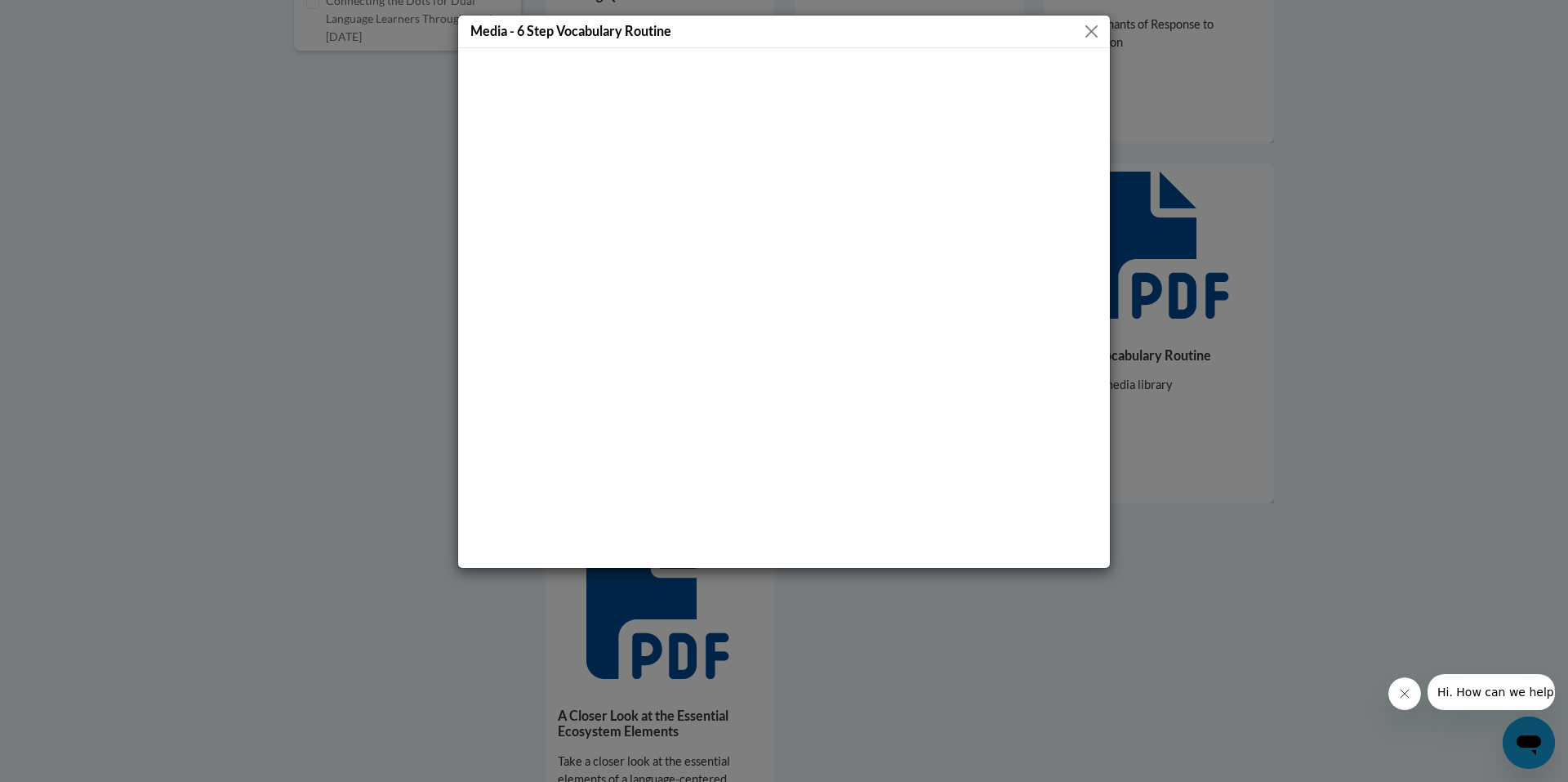
click at [1091, 29] on button "Close" at bounding box center [1092, 31] width 21 height 21
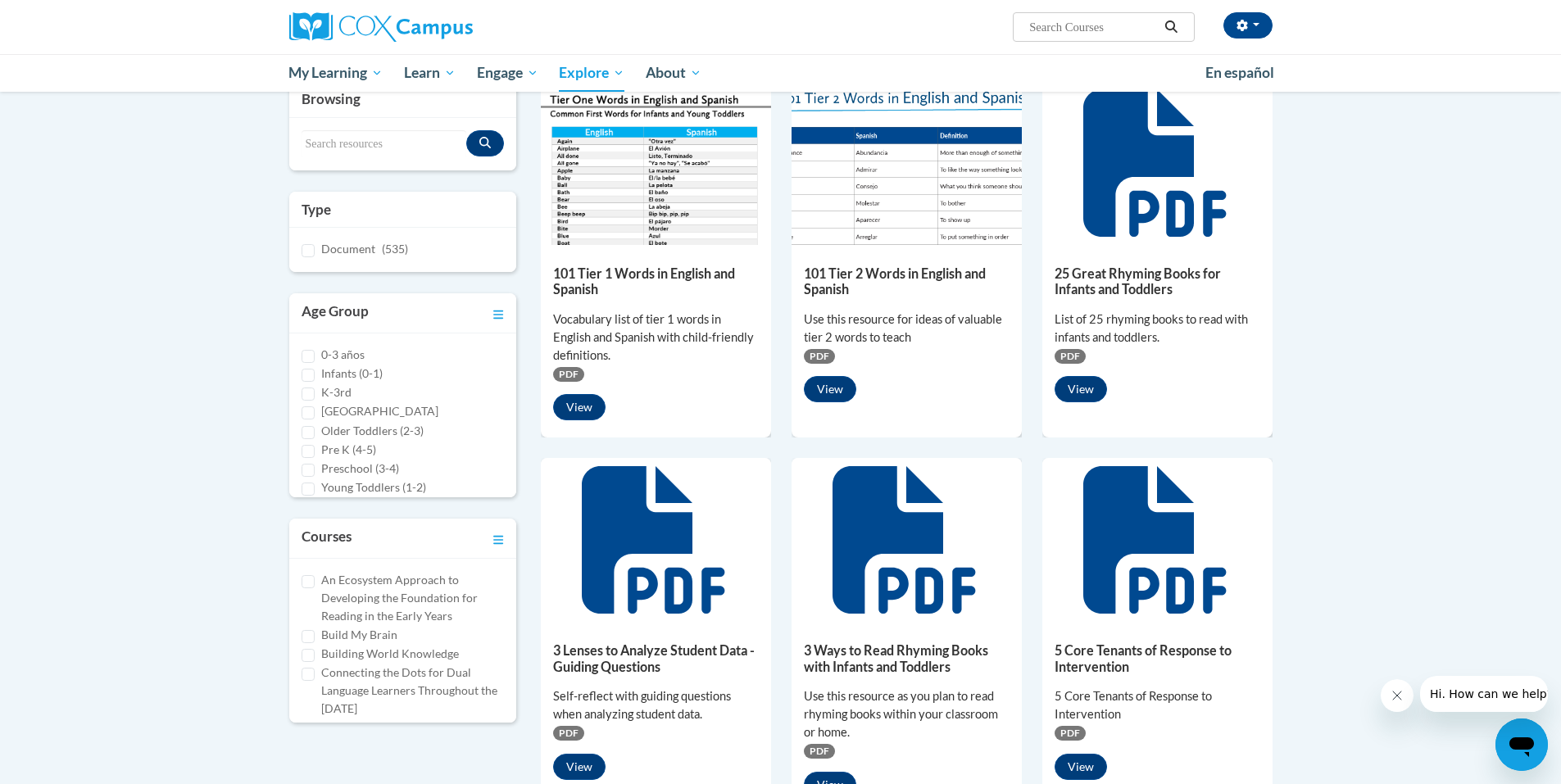
scroll to position [0, 0]
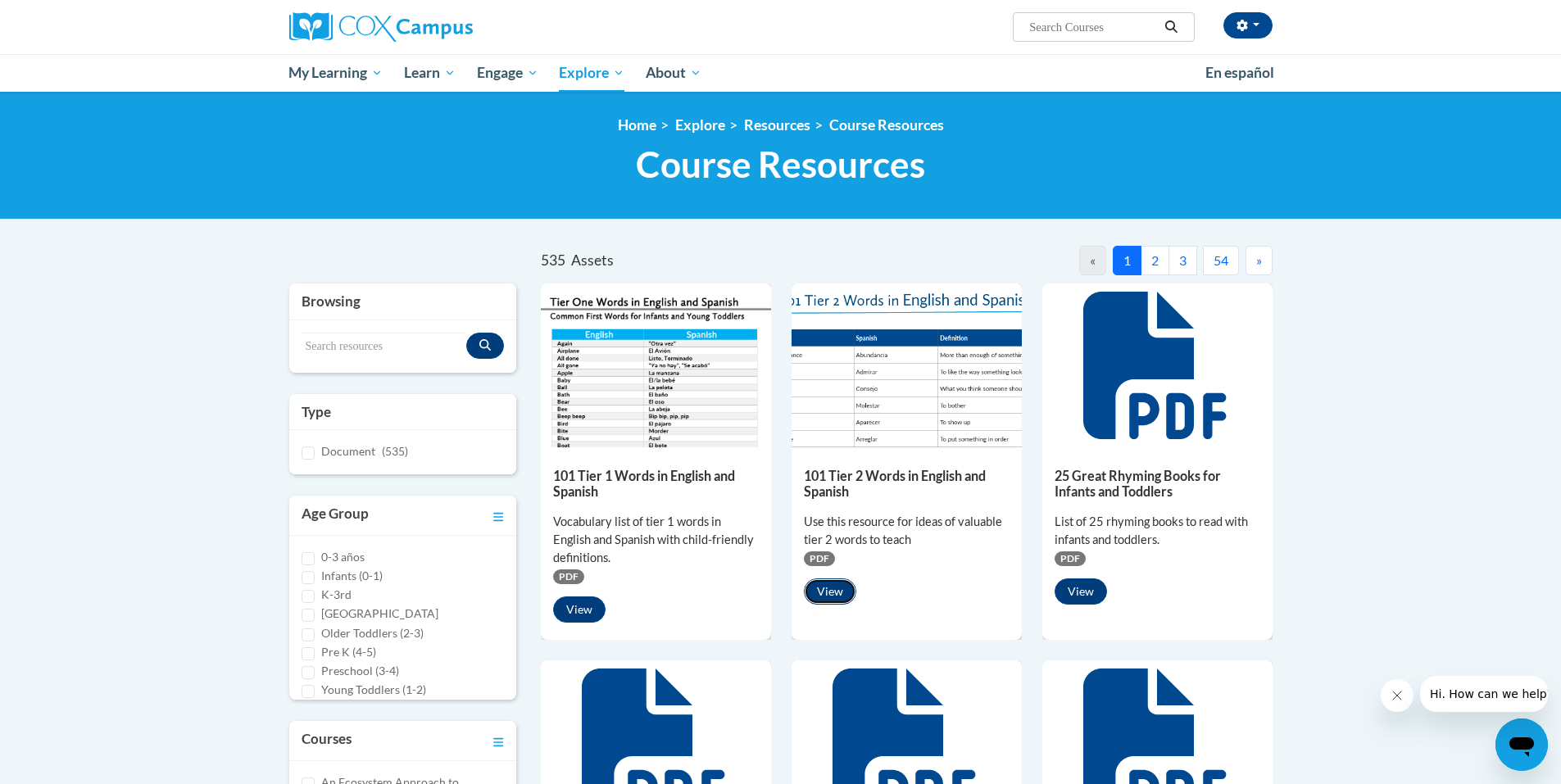
click at [834, 595] on button "View" at bounding box center [829, 591] width 52 height 26
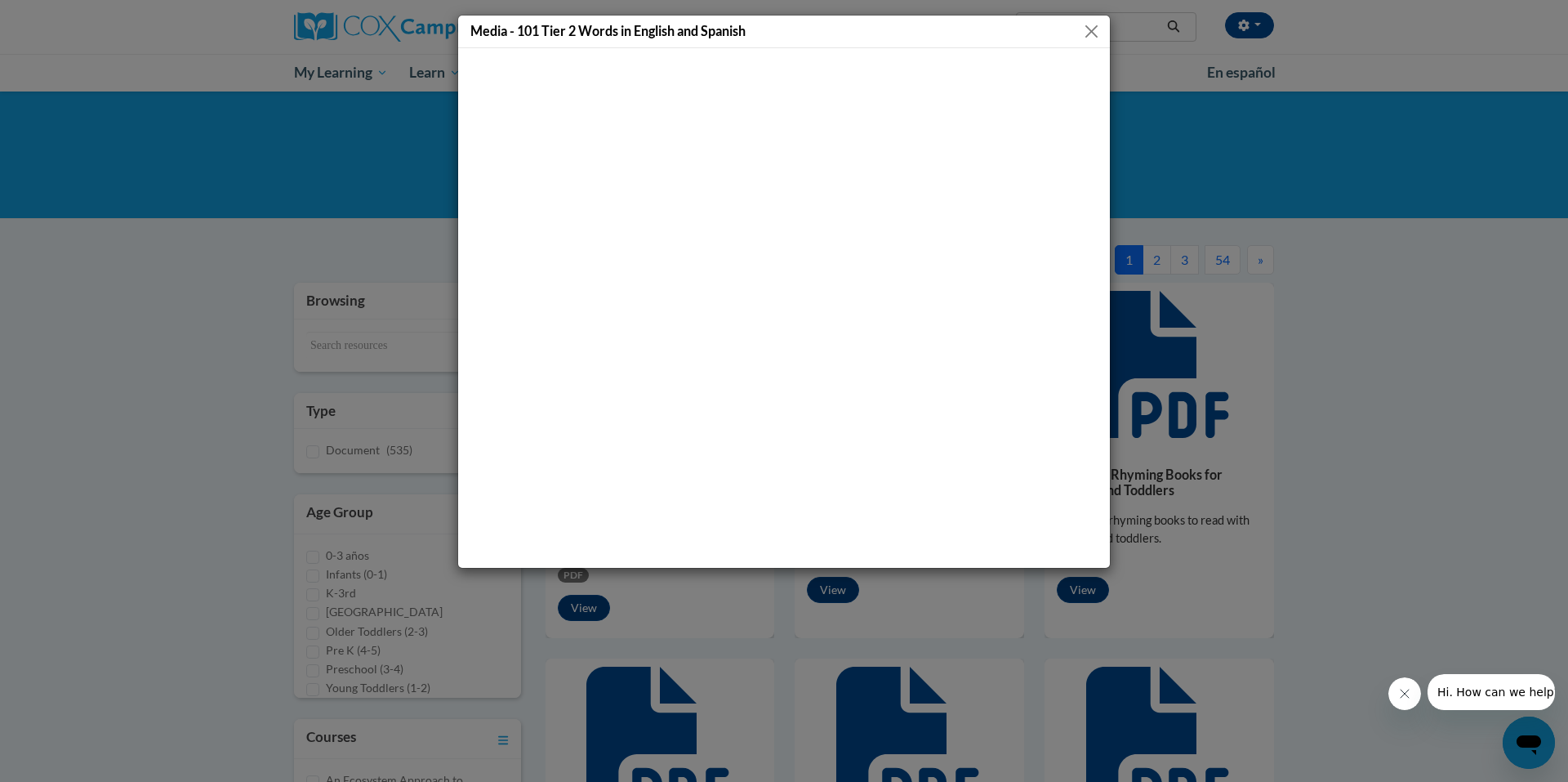
click at [1101, 34] on button "Close" at bounding box center [1092, 31] width 21 height 21
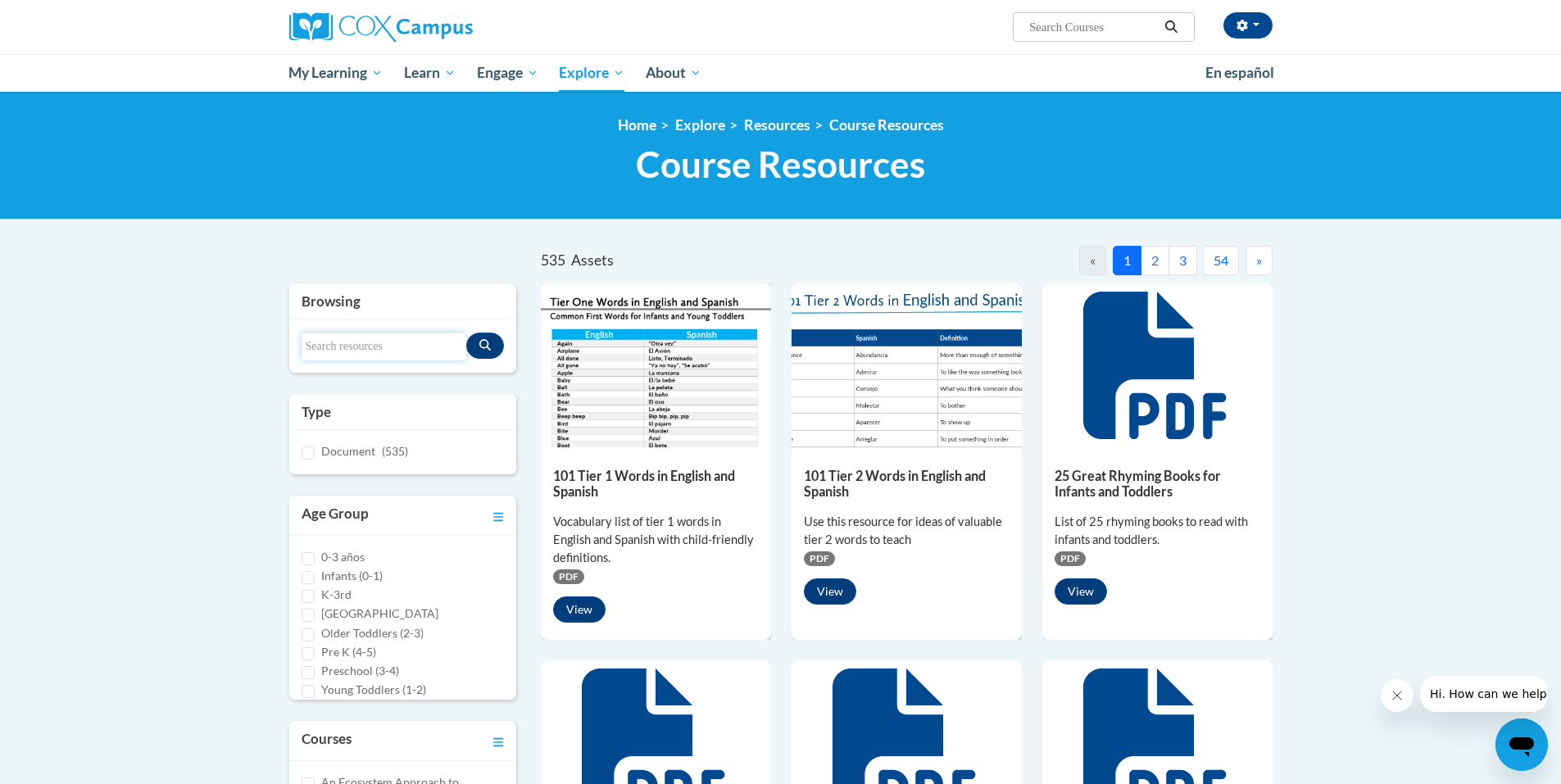
click at [377, 353] on input "Search resources" at bounding box center [385, 347] width 166 height 28
type input "open"
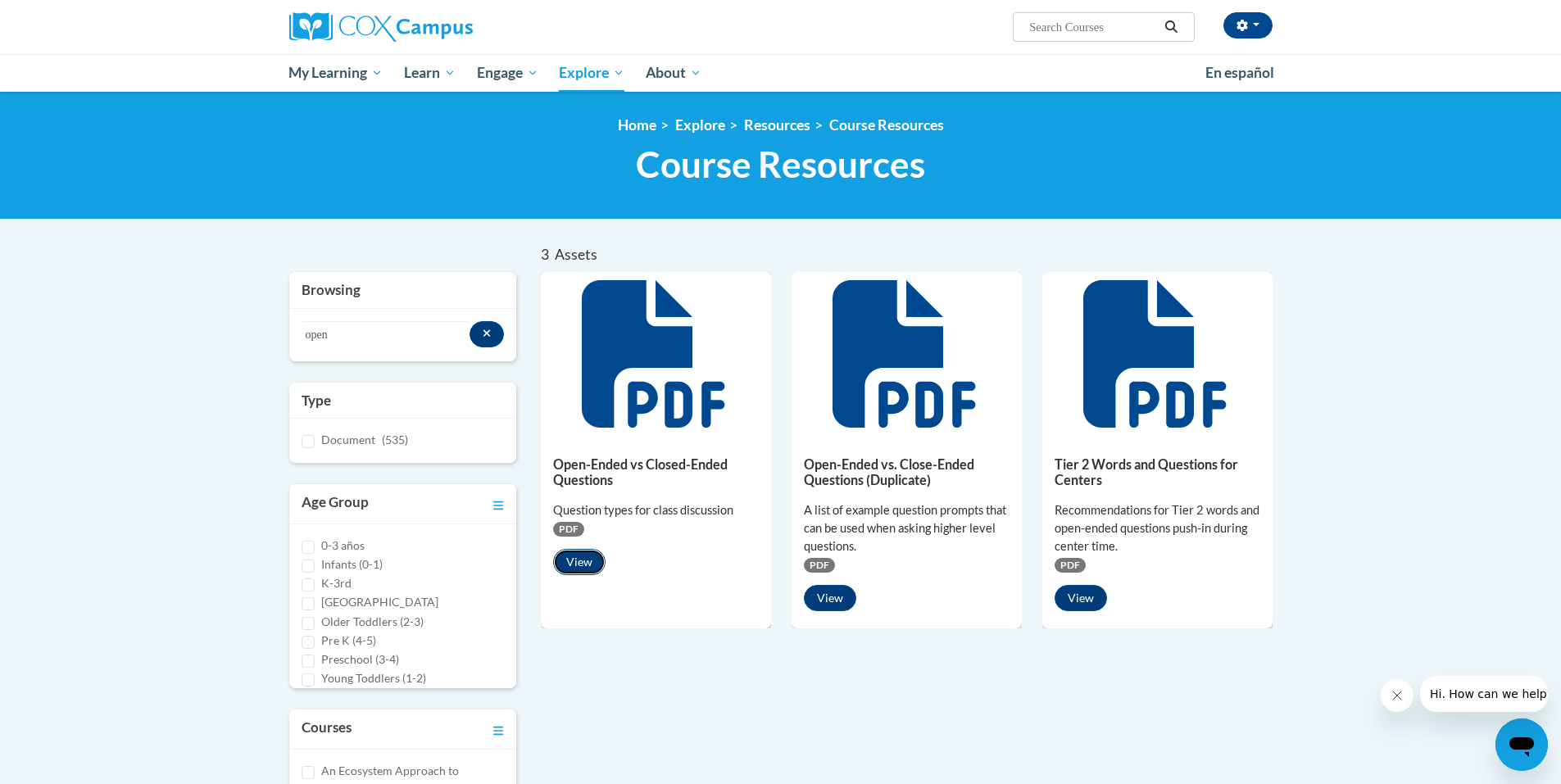
click at [574, 564] on button "View" at bounding box center [580, 561] width 52 height 26
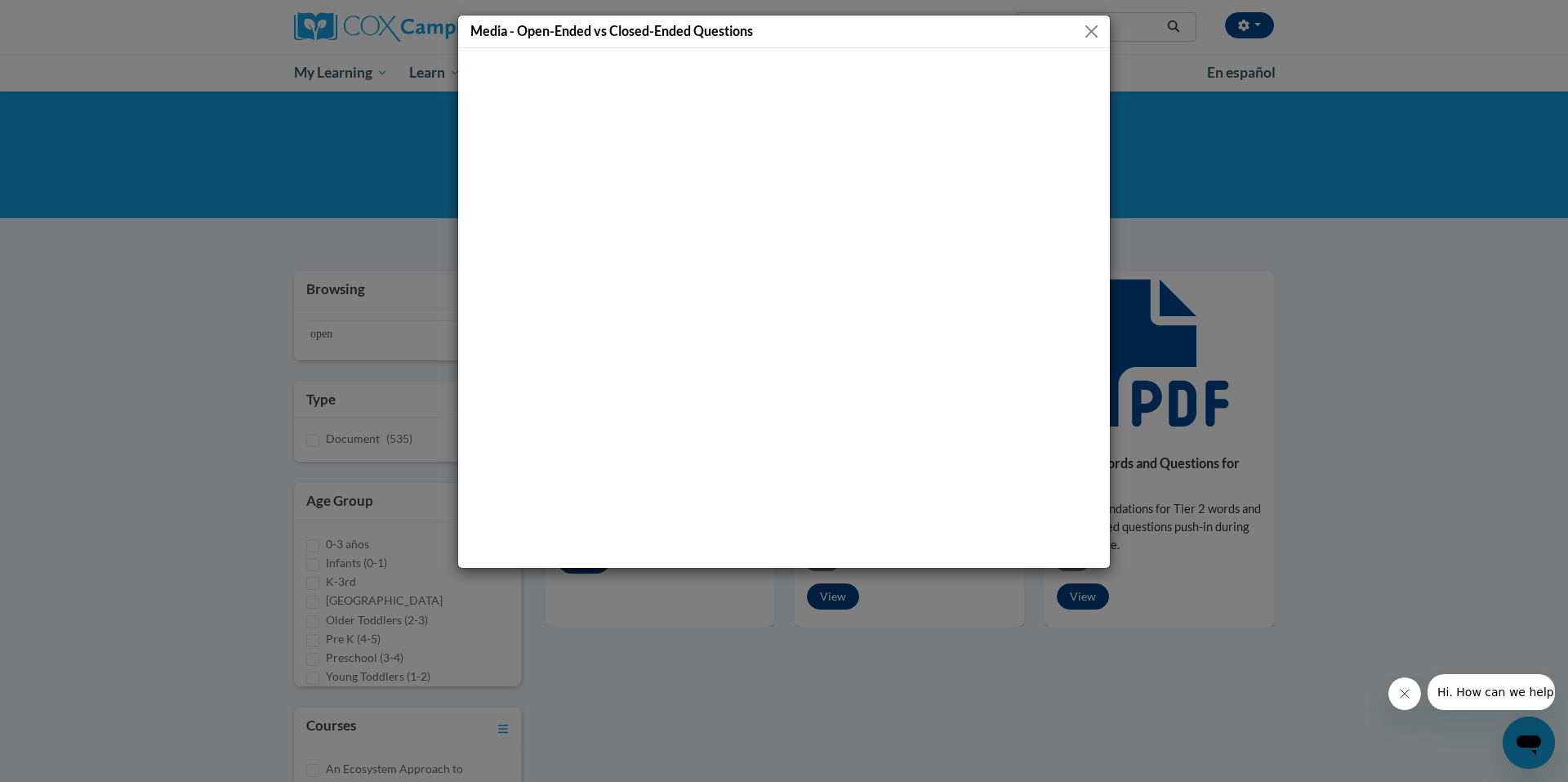
click at [1096, 30] on button "Close" at bounding box center [1092, 31] width 21 height 21
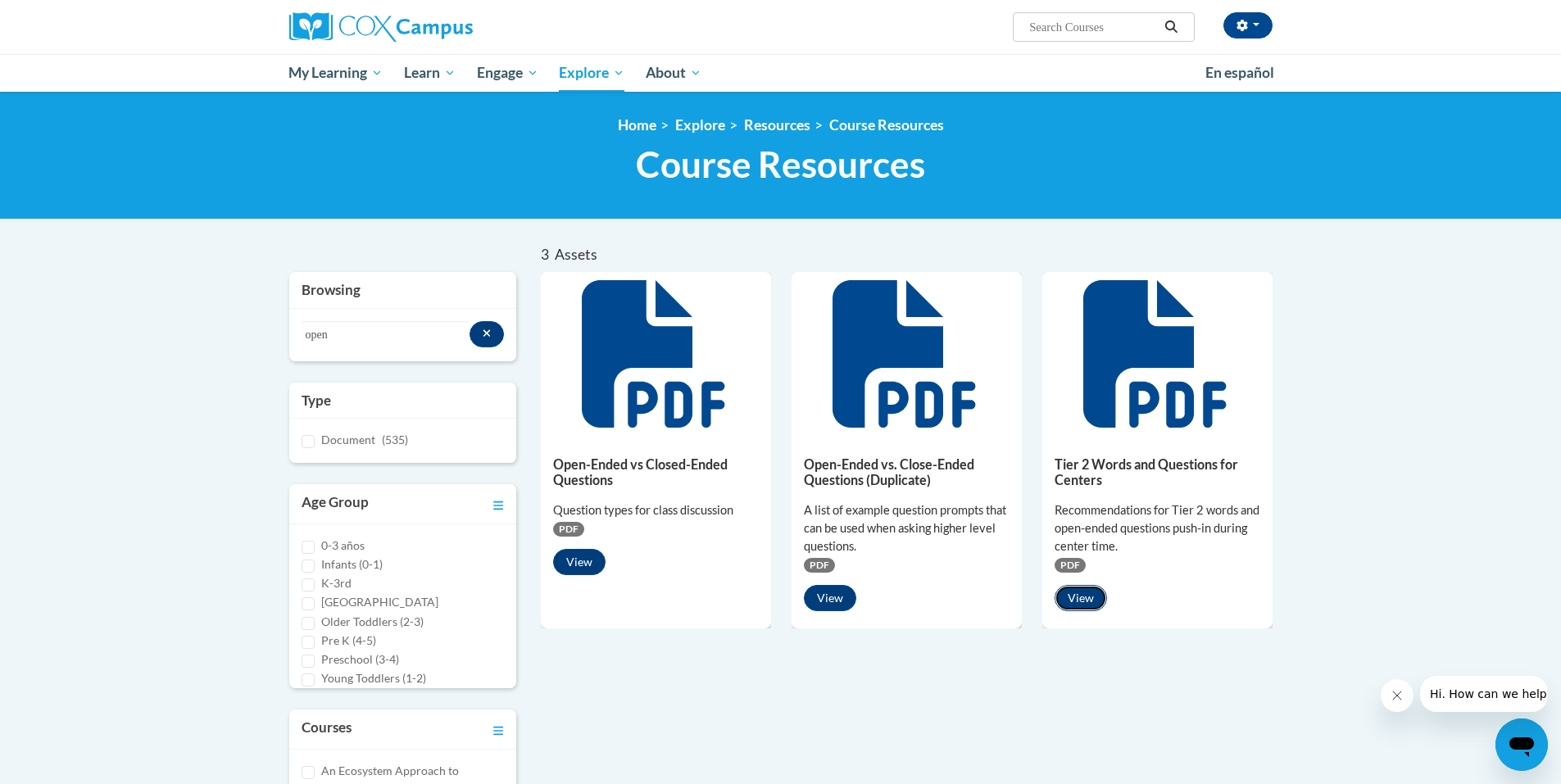
click at [1085, 598] on button "View" at bounding box center [1080, 597] width 52 height 26
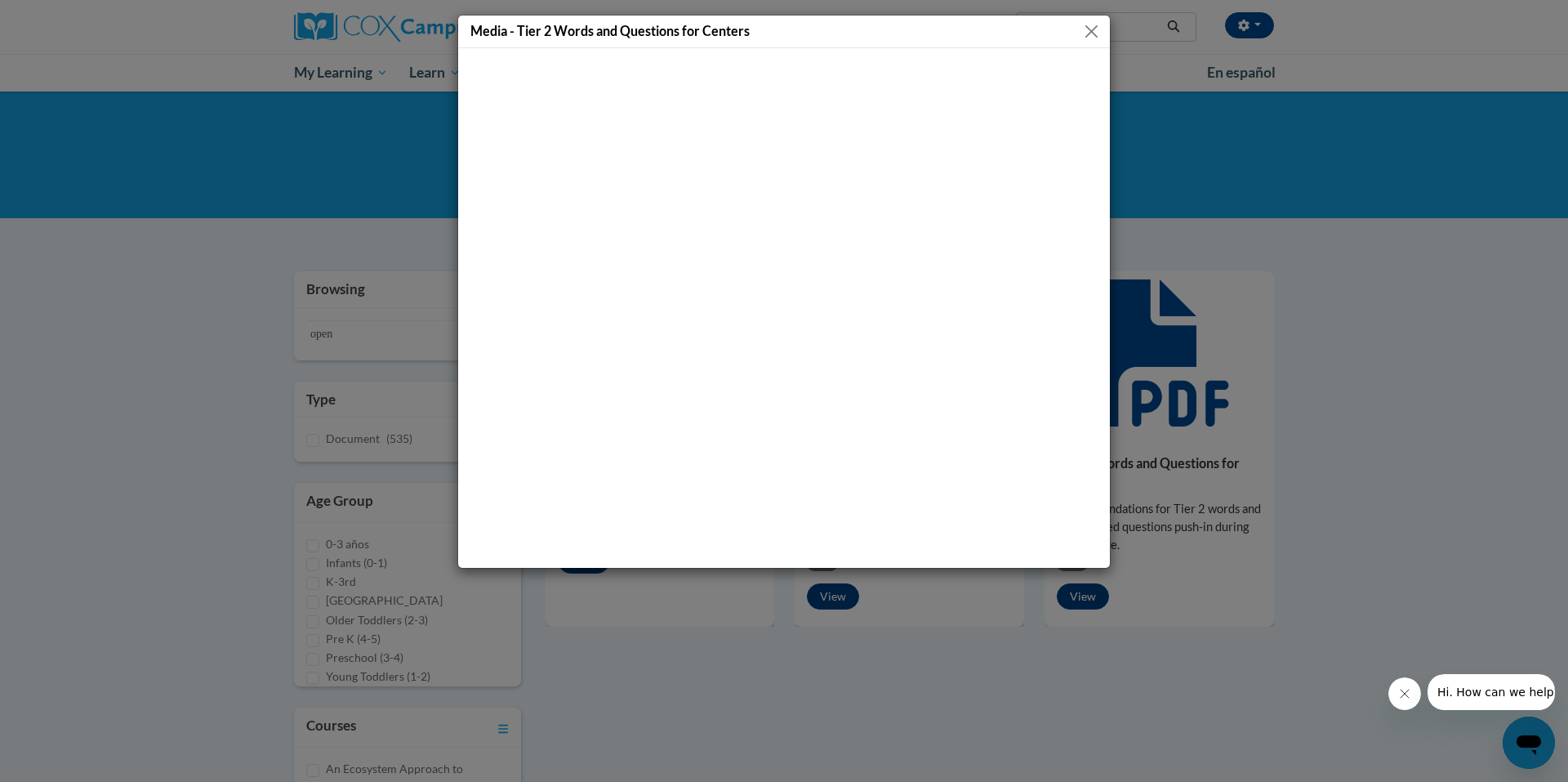
click at [1093, 30] on button "Close" at bounding box center [1092, 31] width 21 height 21
